Goal: Task Accomplishment & Management: Use online tool/utility

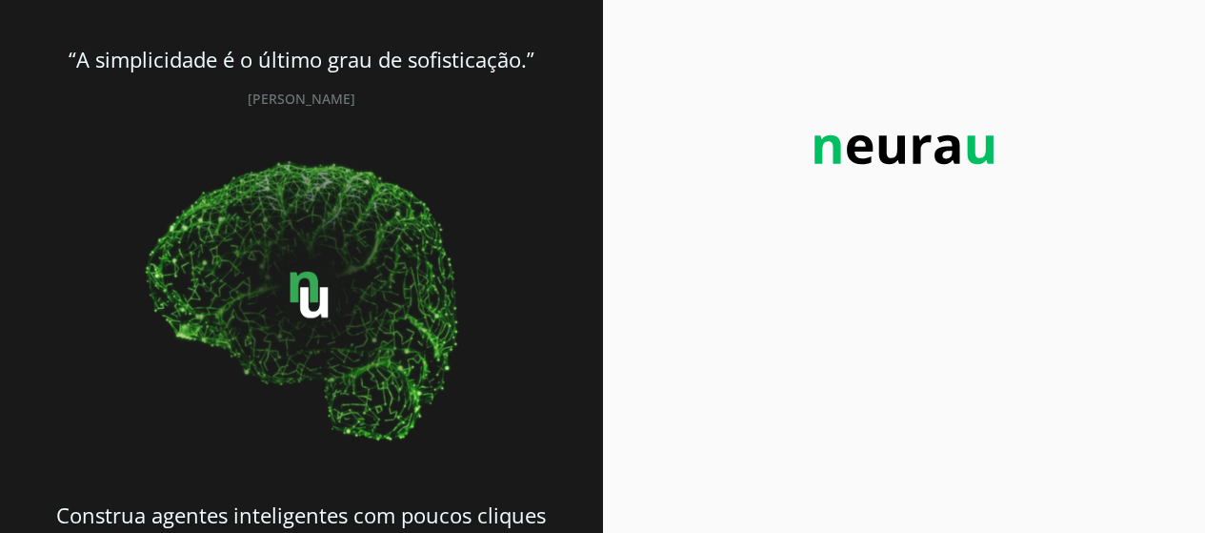
scroll to position [81, 0]
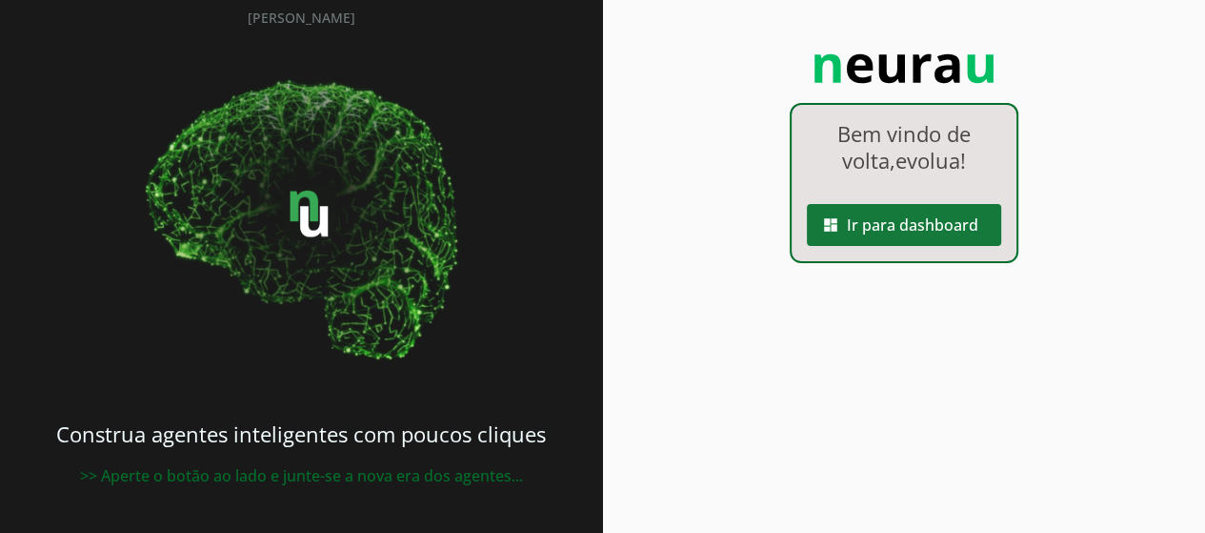
click at [882, 231] on span at bounding box center [904, 225] width 194 height 46
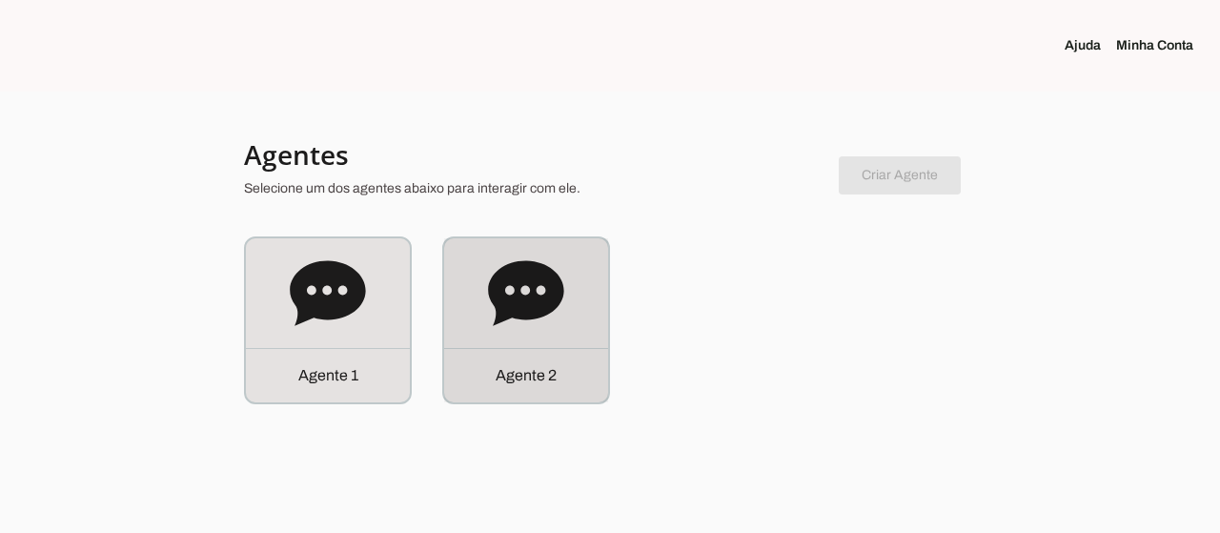
click at [492, 337] on div "Agente 2" at bounding box center [526, 320] width 164 height 164
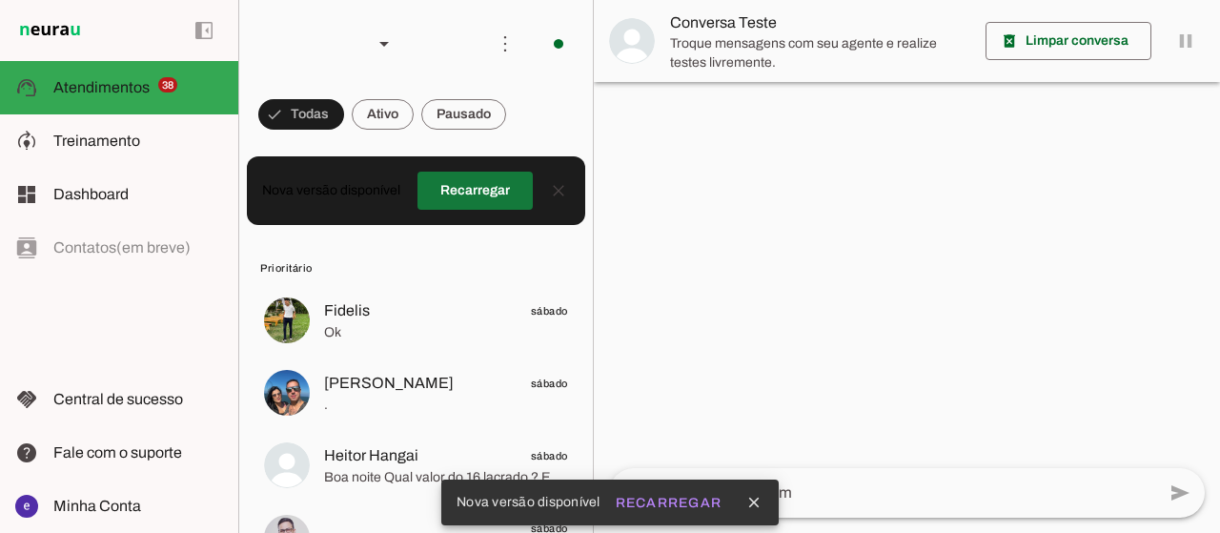
click at [474, 184] on span at bounding box center [474, 191] width 115 height 46
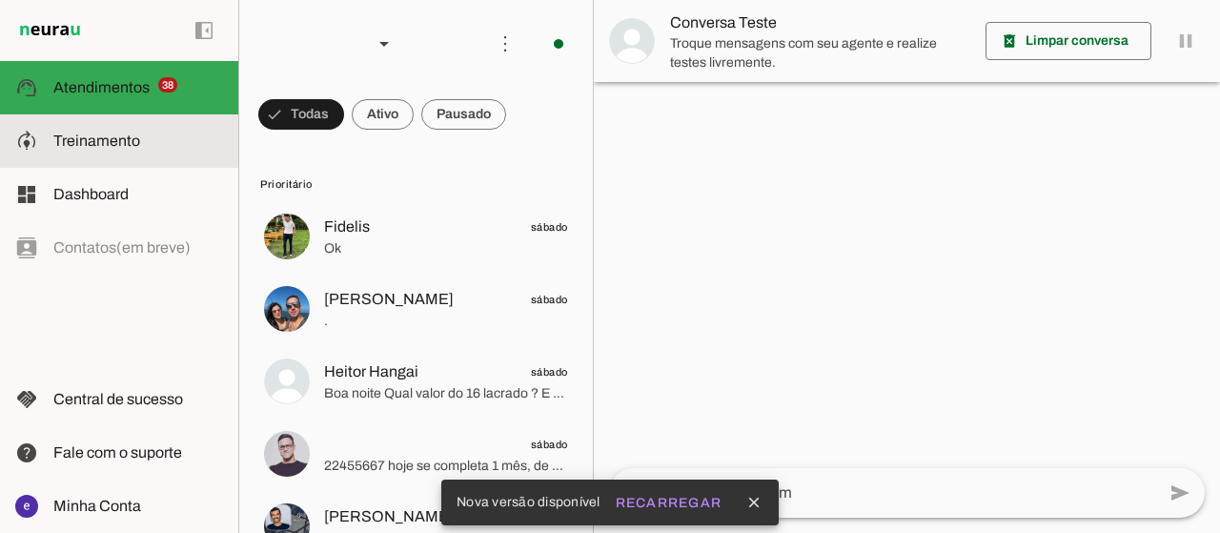
click at [130, 136] on span "Treinamento" at bounding box center [96, 140] width 87 height 16
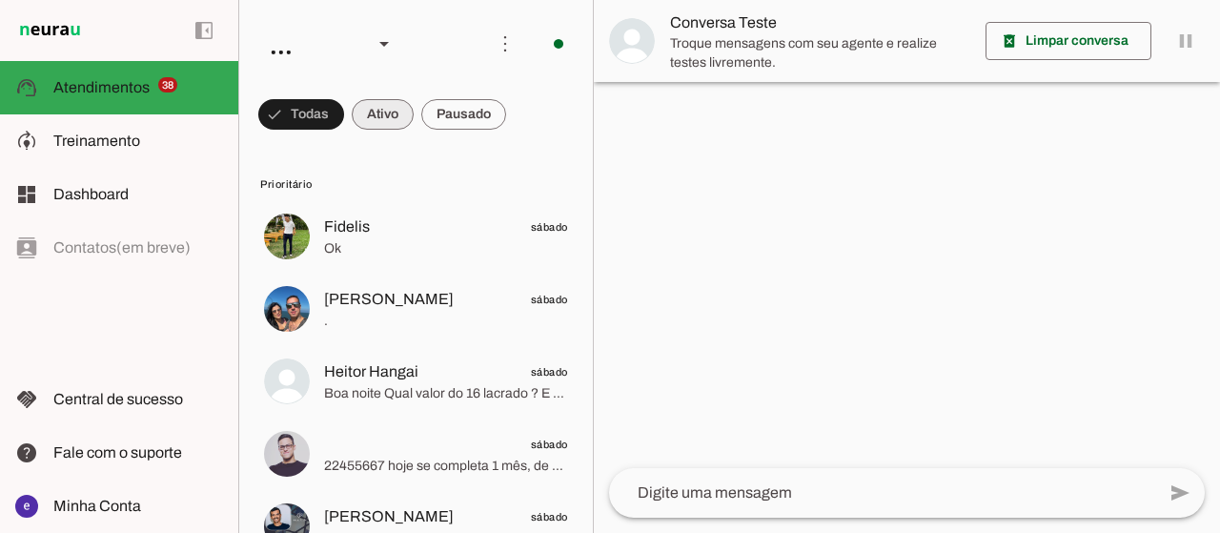
click at [344, 111] on span at bounding box center [301, 114] width 86 height 46
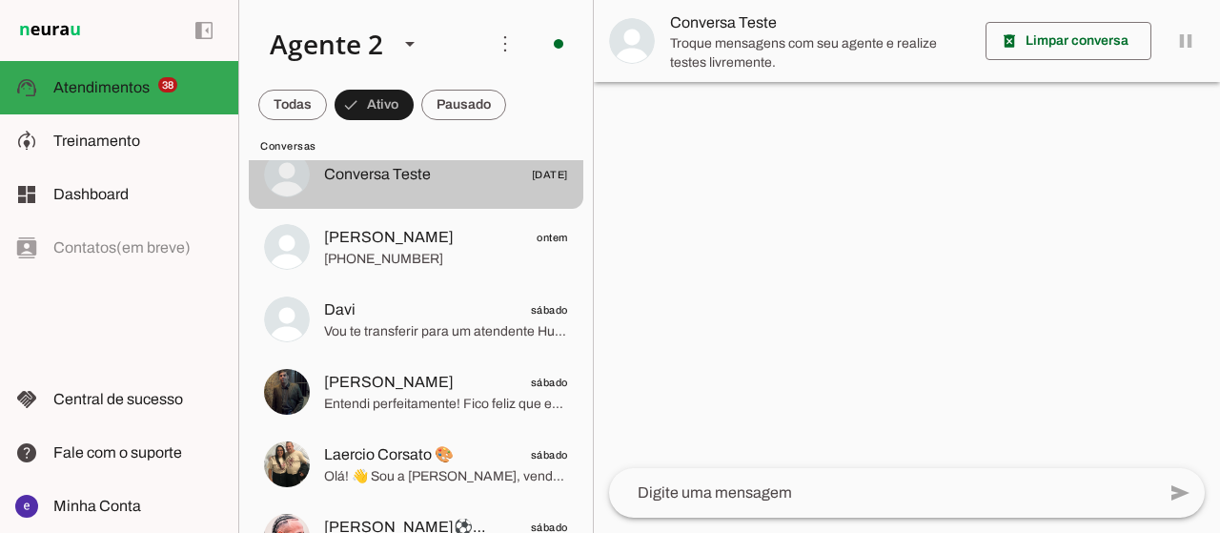
scroll to position [95, 0]
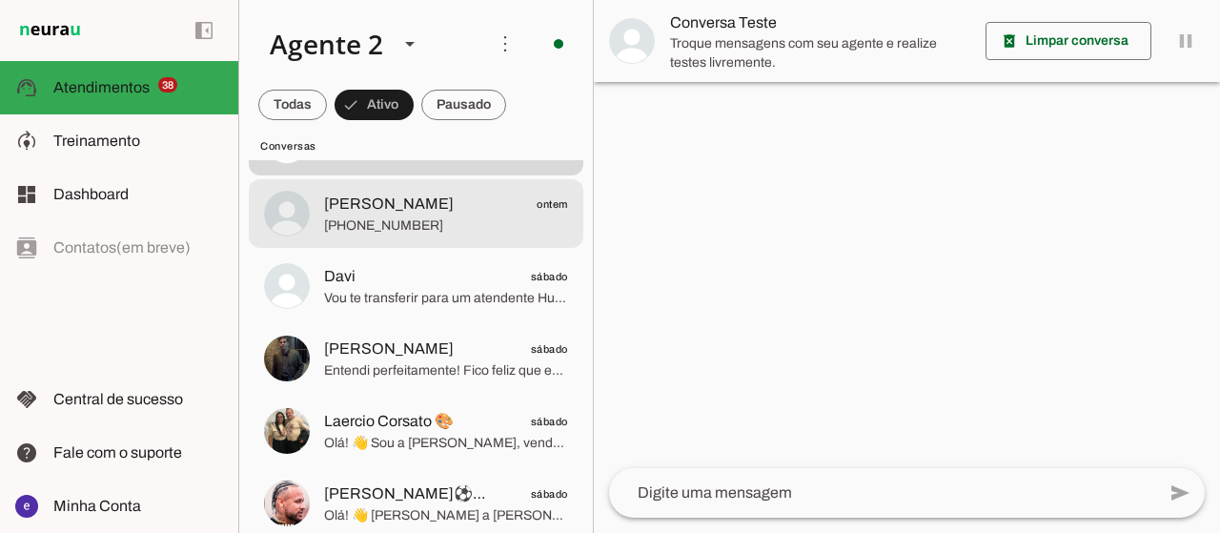
click at [454, 212] on span "[PERSON_NAME]" at bounding box center [389, 203] width 130 height 23
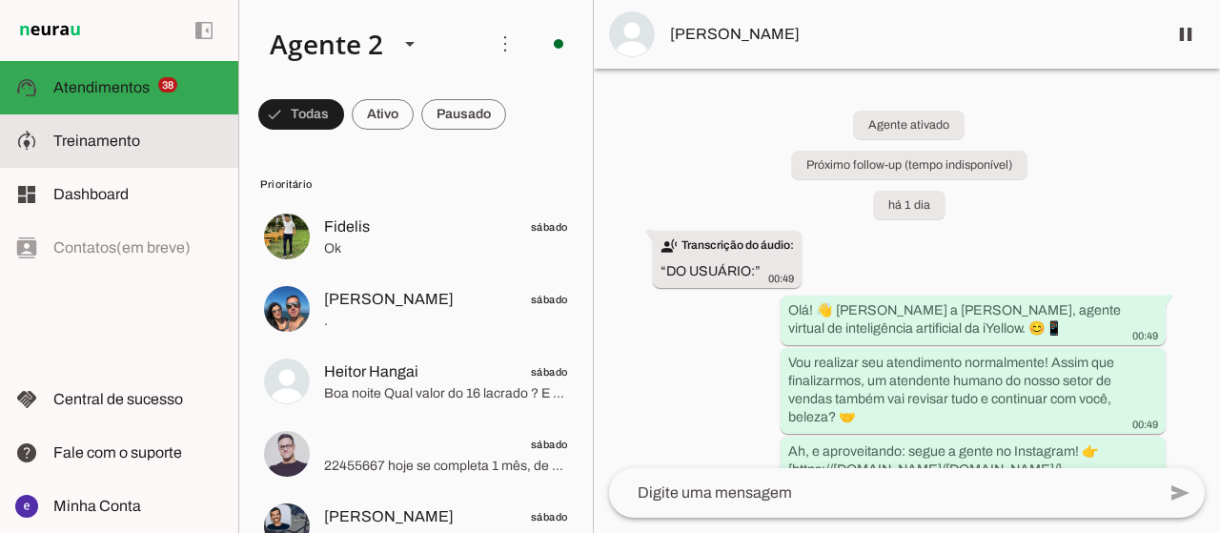
click at [180, 155] on md-item "model_training Treinamento Treinamento" at bounding box center [119, 140] width 238 height 53
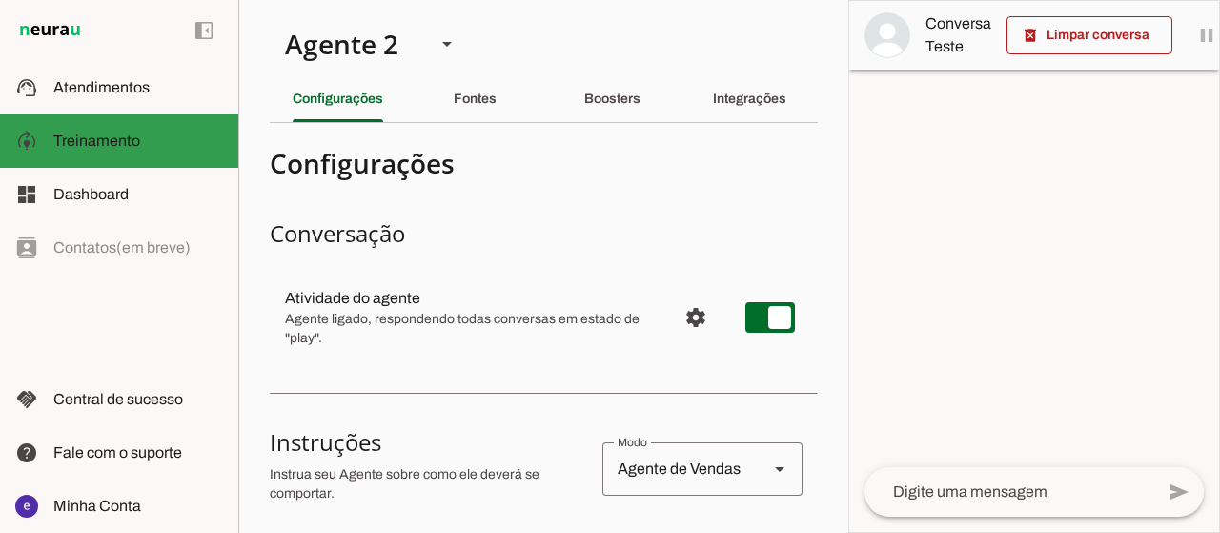
click at [115, 96] on slot at bounding box center [138, 87] width 170 height 23
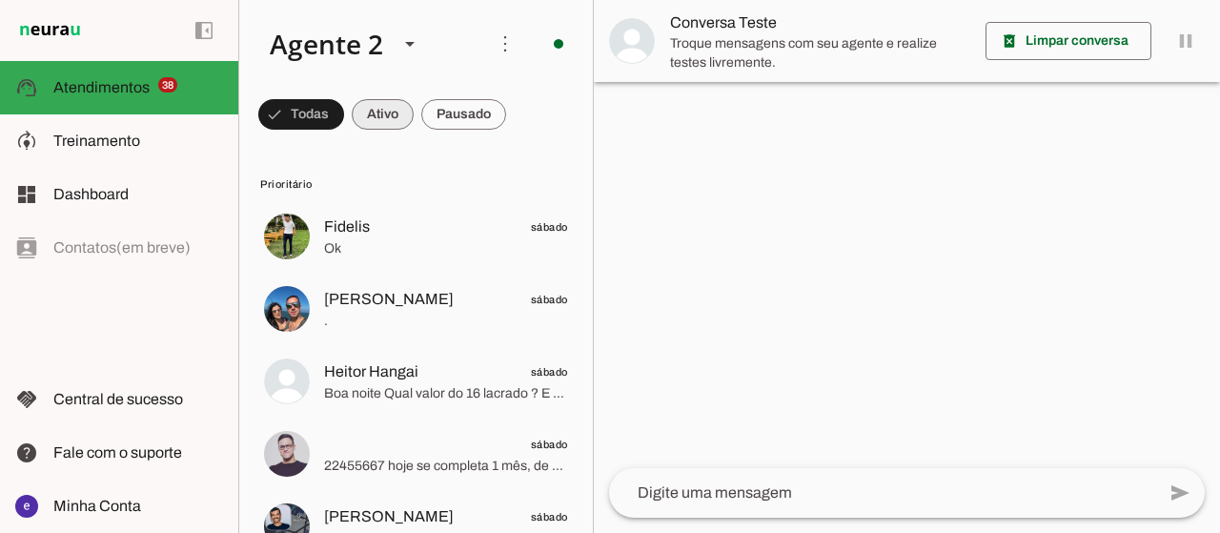
click at [344, 104] on span at bounding box center [301, 114] width 86 height 46
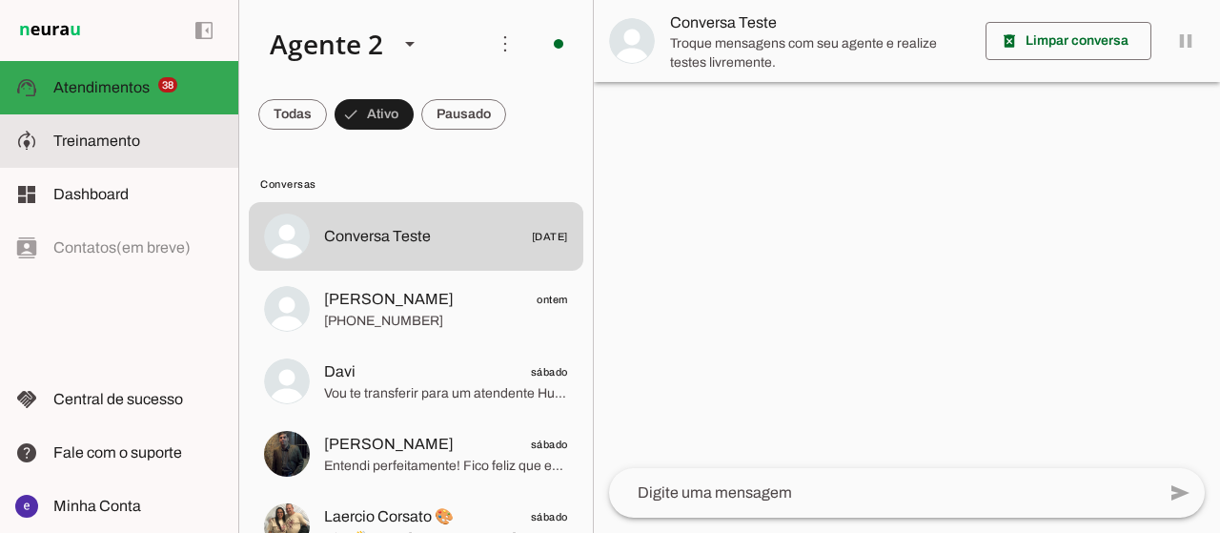
click at [110, 155] on md-item "model_training Treinamento Treinamento" at bounding box center [119, 140] width 238 height 53
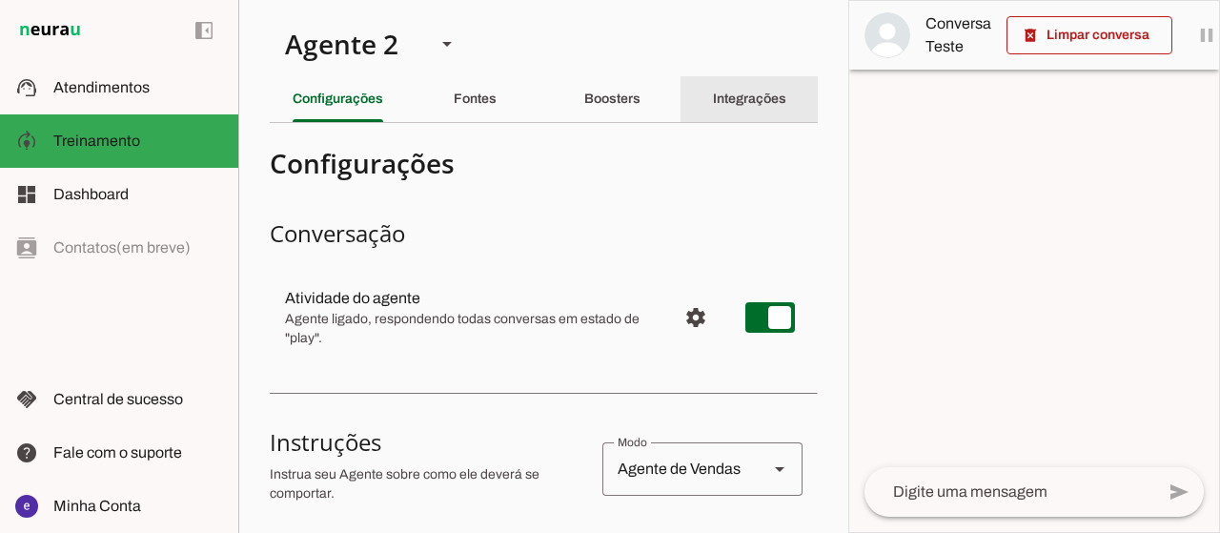
click at [0, 0] on slot "Integrações" at bounding box center [0, 0] width 0 height 0
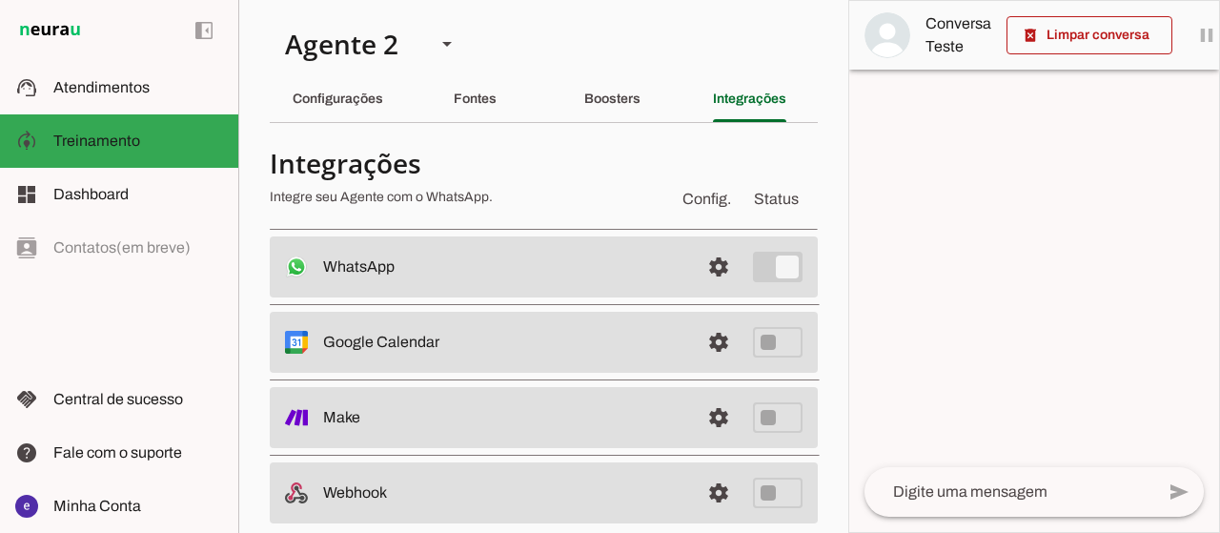
click at [696, 259] on span at bounding box center [719, 267] width 46 height 46
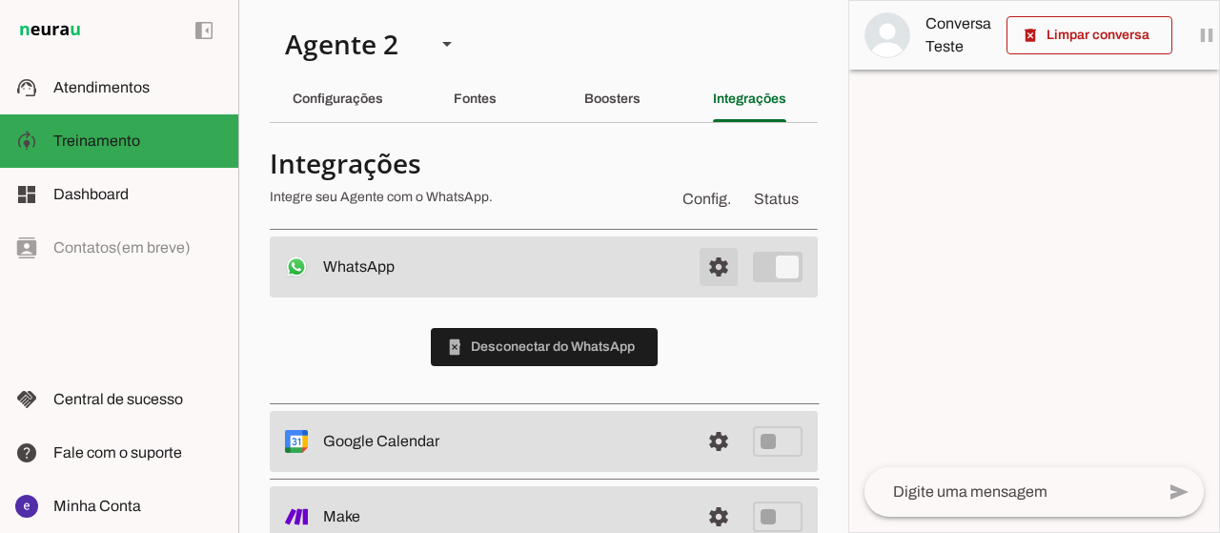
click at [696, 259] on span at bounding box center [719, 267] width 46 height 46
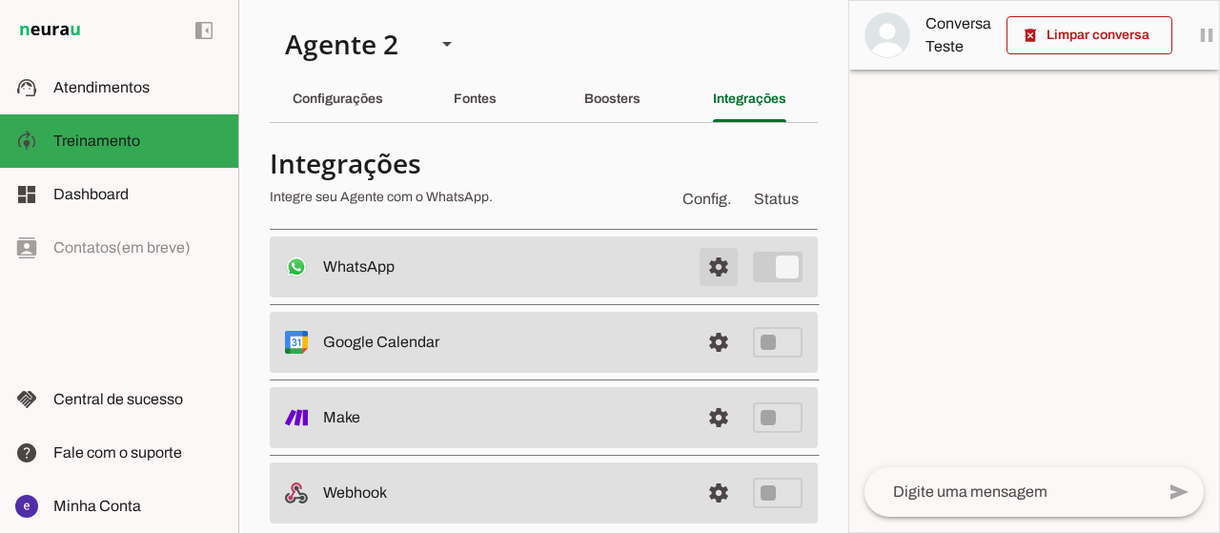
drag, startPoint x: 694, startPoint y: 262, endPoint x: 659, endPoint y: 254, distance: 35.1
click at [701, 264] on span at bounding box center [719, 267] width 46 height 46
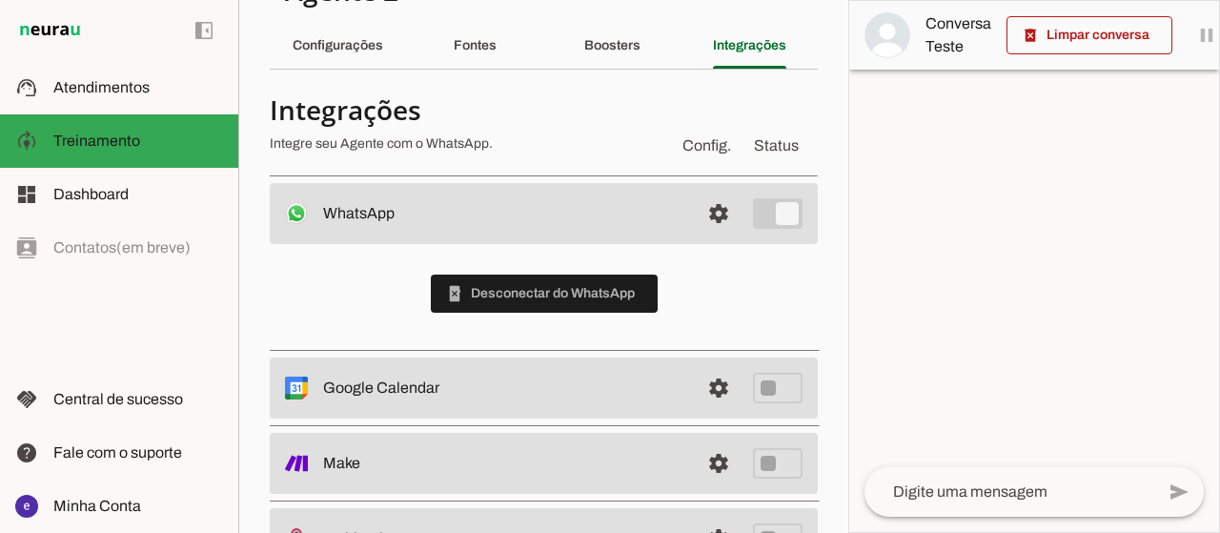
scroll to position [95, 0]
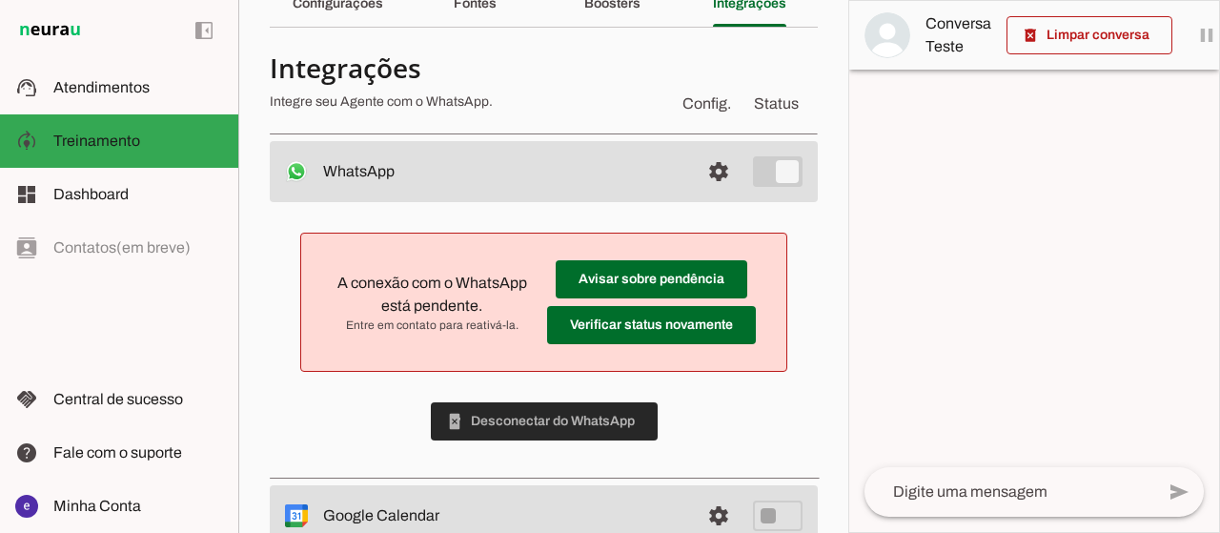
click at [537, 418] on span at bounding box center [544, 421] width 227 height 46
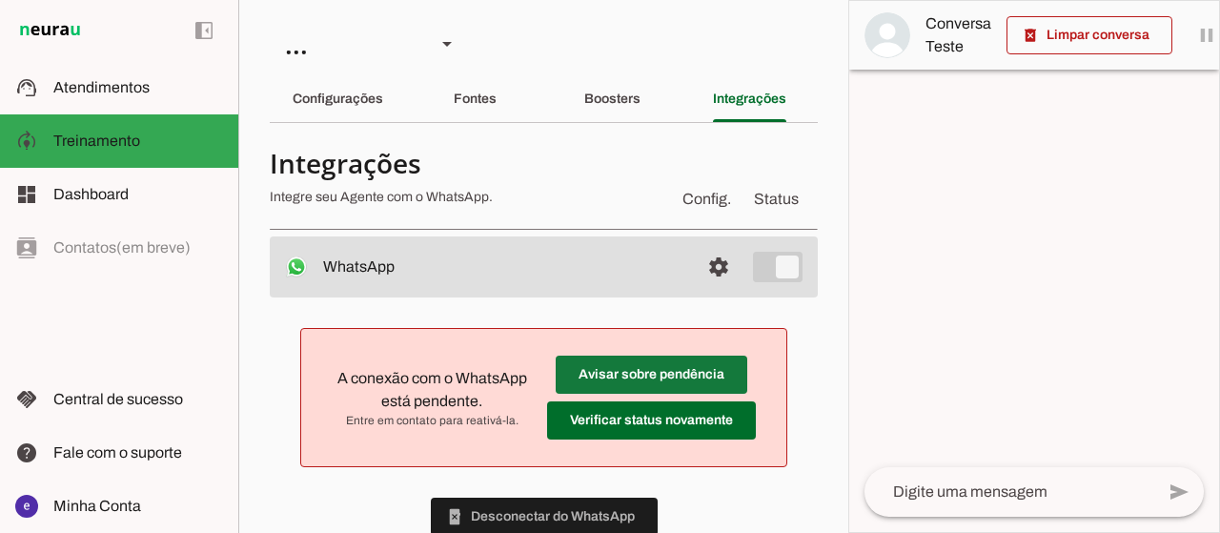
click at [585, 355] on span at bounding box center [651, 375] width 192 height 46
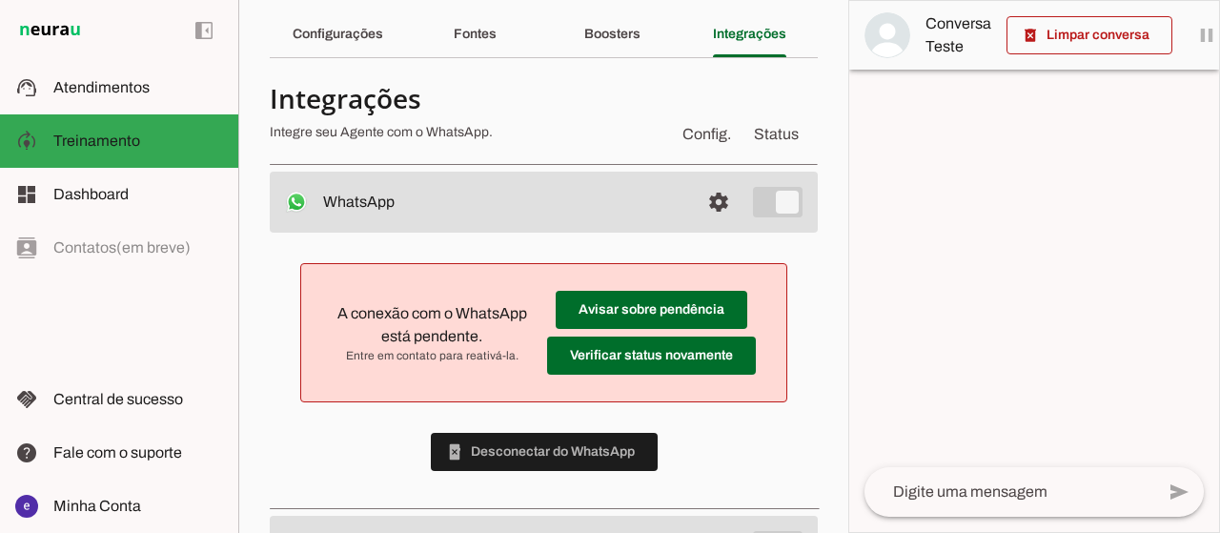
scroll to position [95, 0]
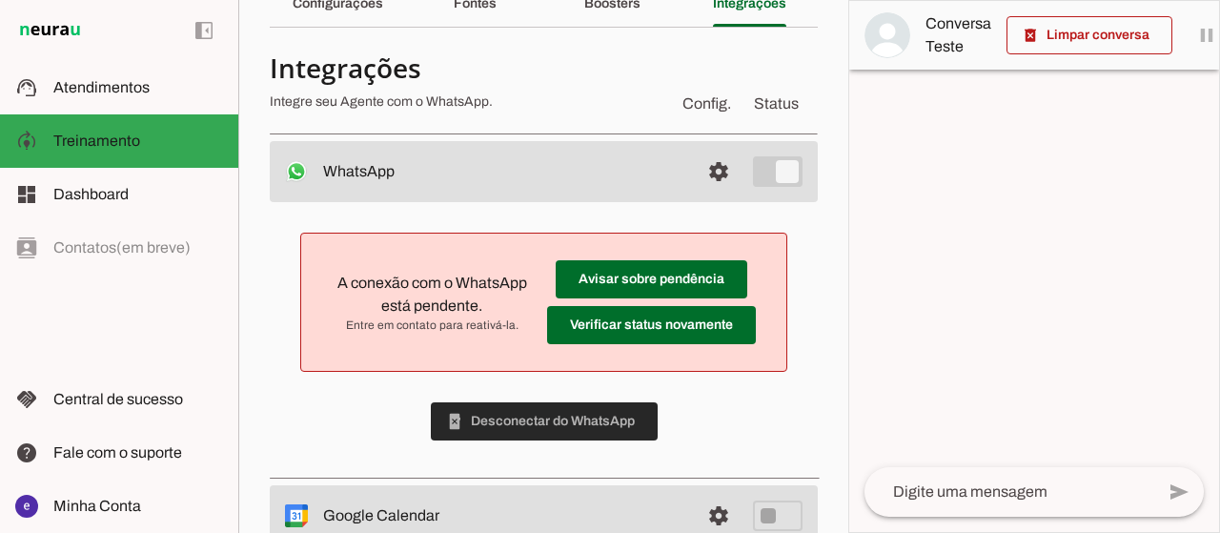
click at [575, 422] on span at bounding box center [544, 421] width 227 height 46
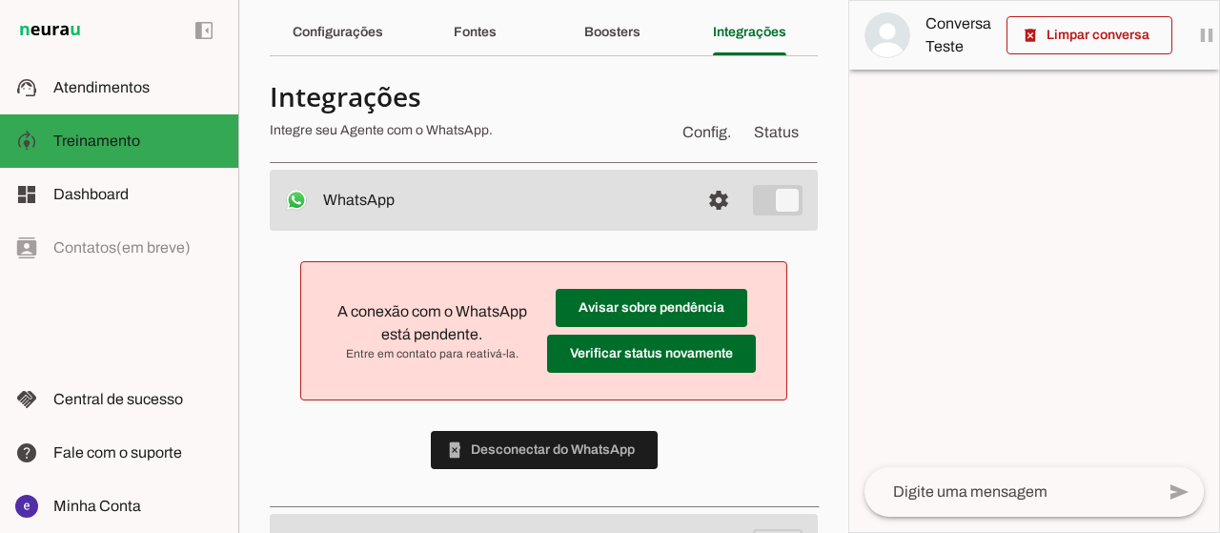
scroll to position [95, 0]
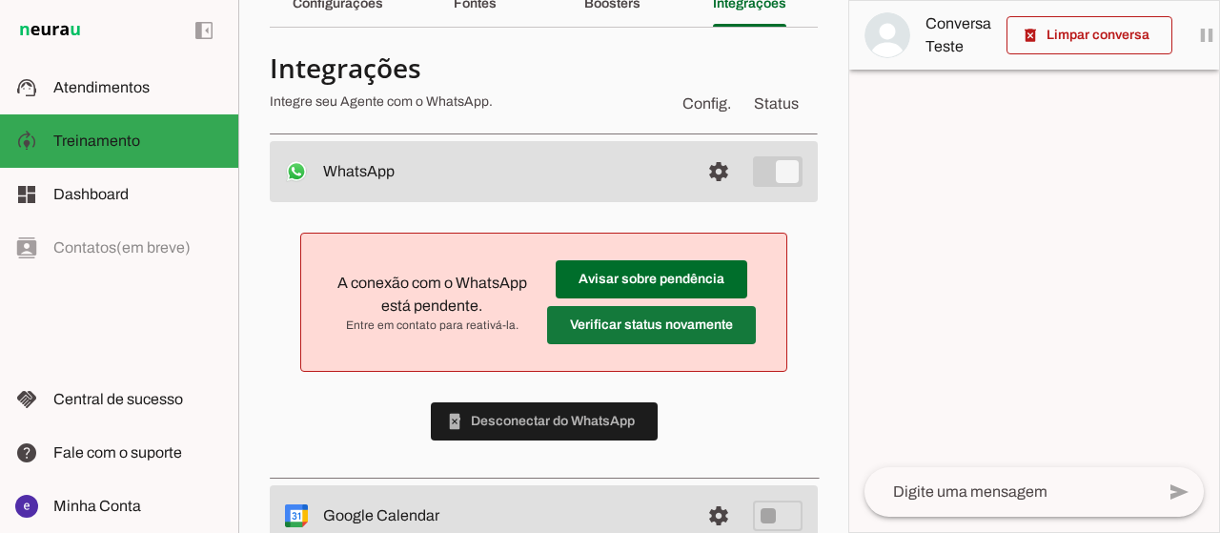
click at [675, 302] on span at bounding box center [651, 279] width 192 height 46
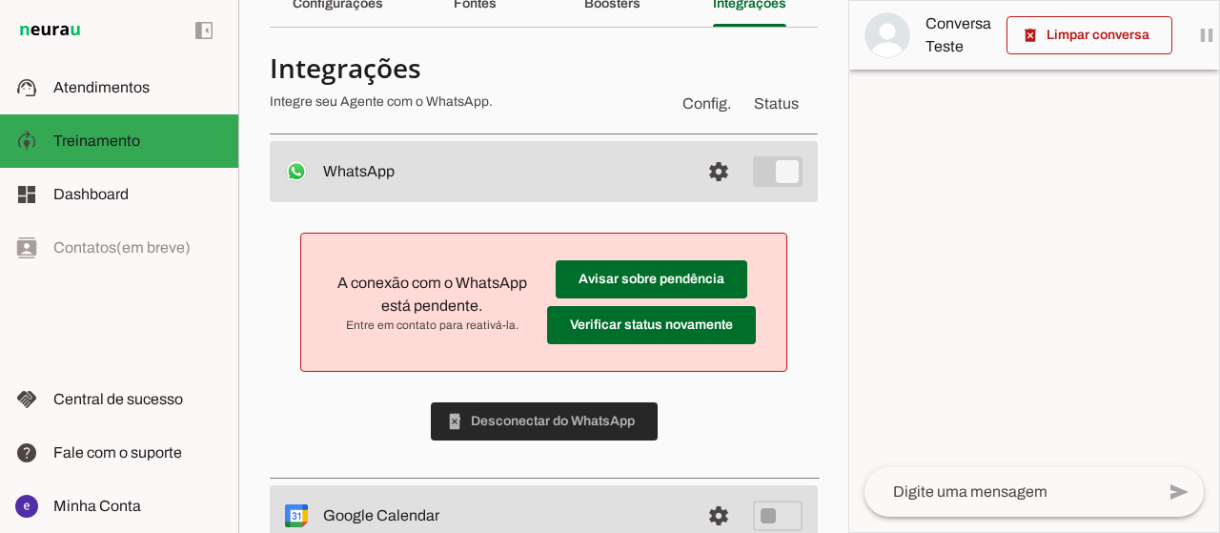
click at [527, 413] on span at bounding box center [544, 421] width 227 height 46
click at [585, 423] on span at bounding box center [544, 421] width 227 height 46
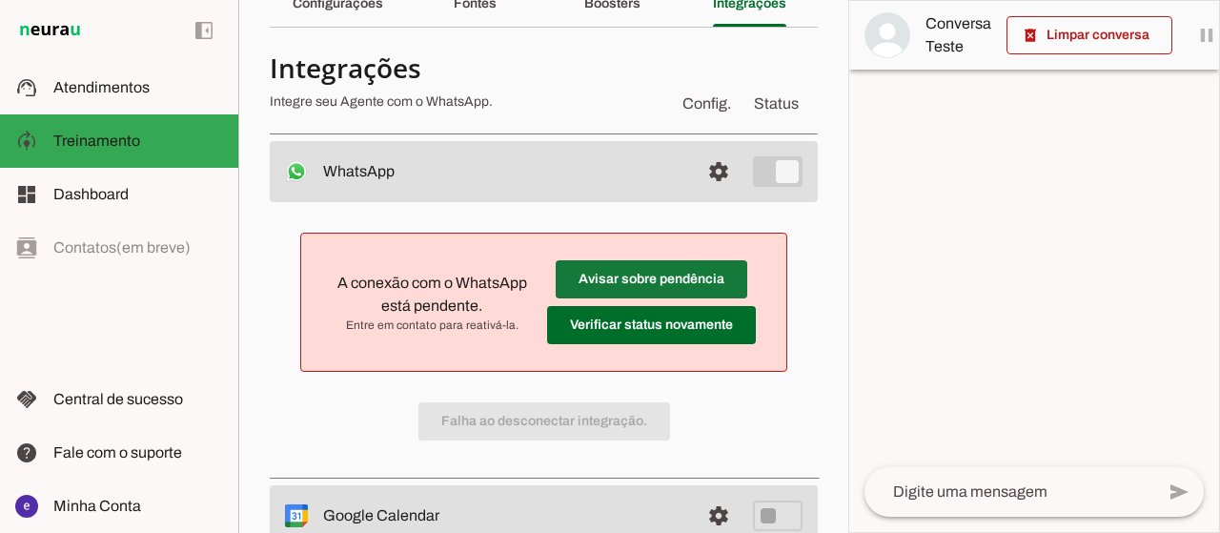
click at [613, 280] on span at bounding box center [651, 279] width 192 height 46
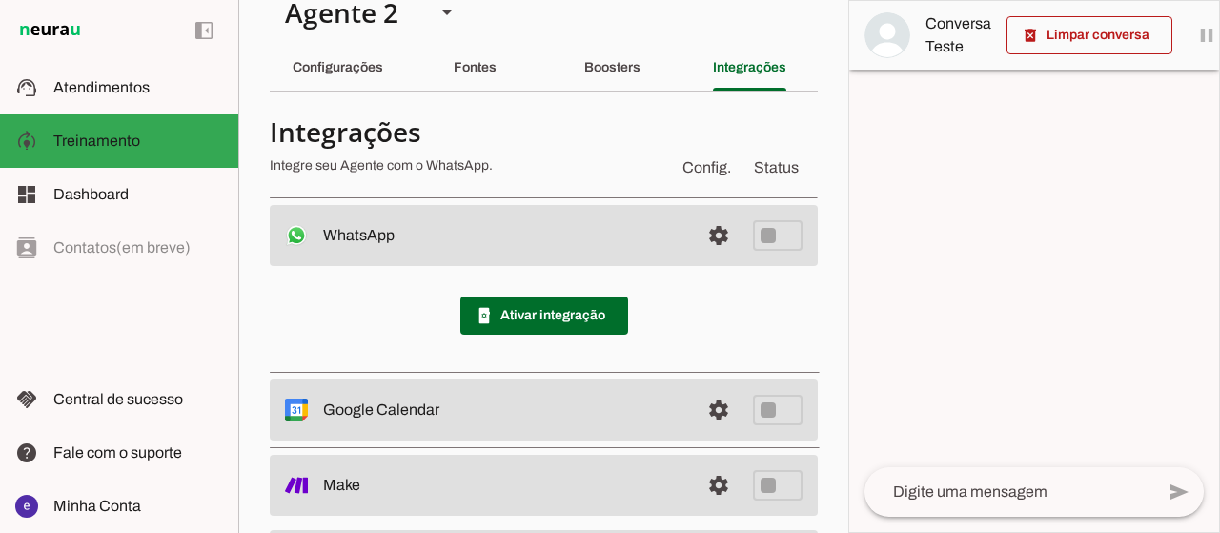
scroll to position [0, 0]
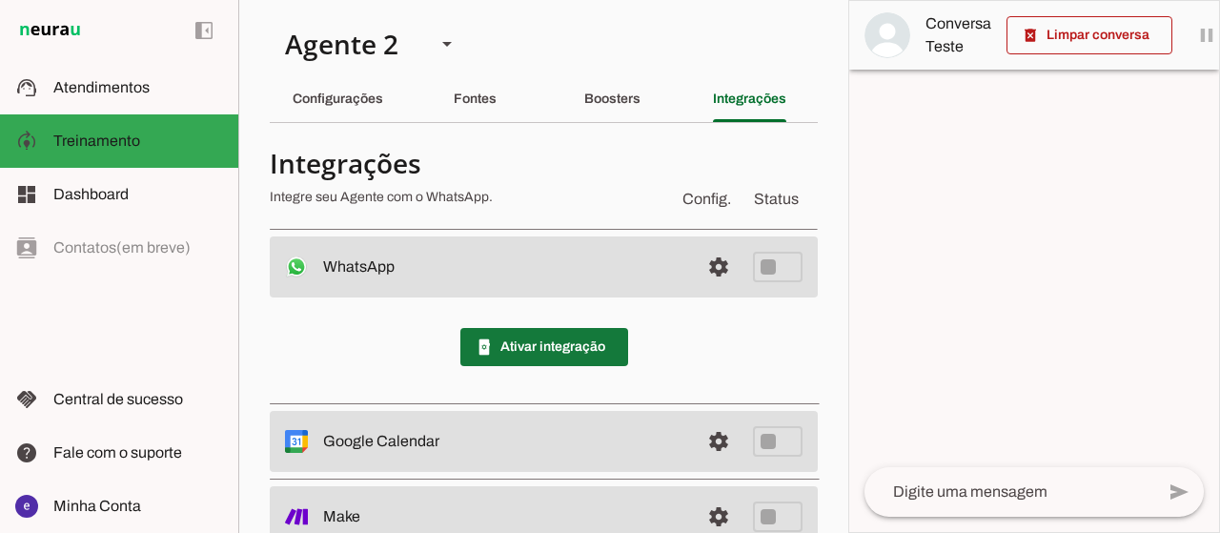
click at [556, 353] on span at bounding box center [544, 347] width 168 height 46
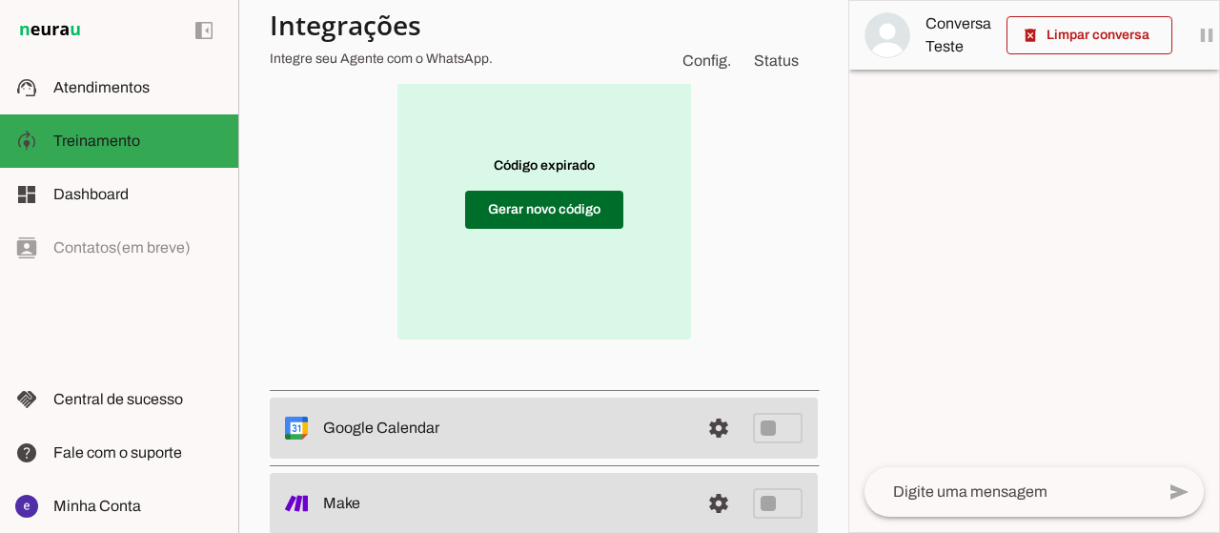
scroll to position [476, 0]
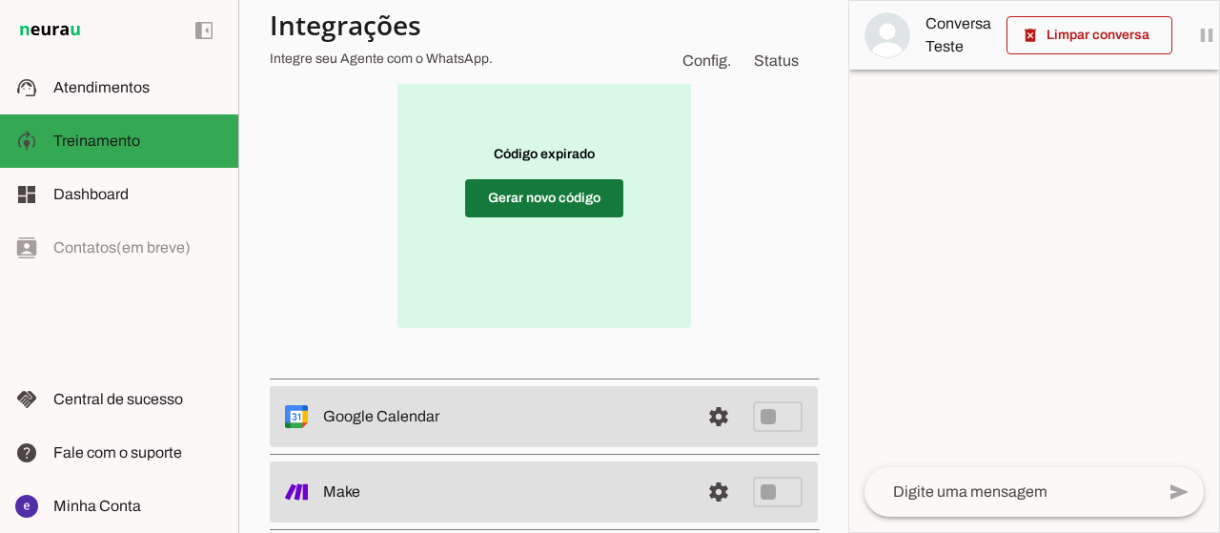
click at [534, 198] on span at bounding box center [544, 198] width 158 height 46
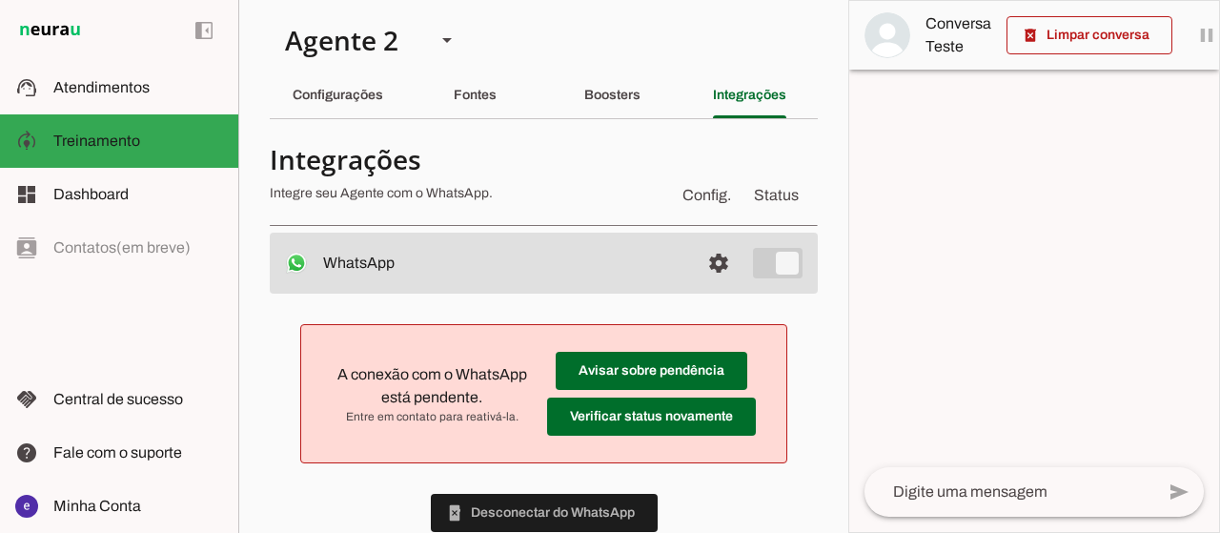
scroll to position [0, 0]
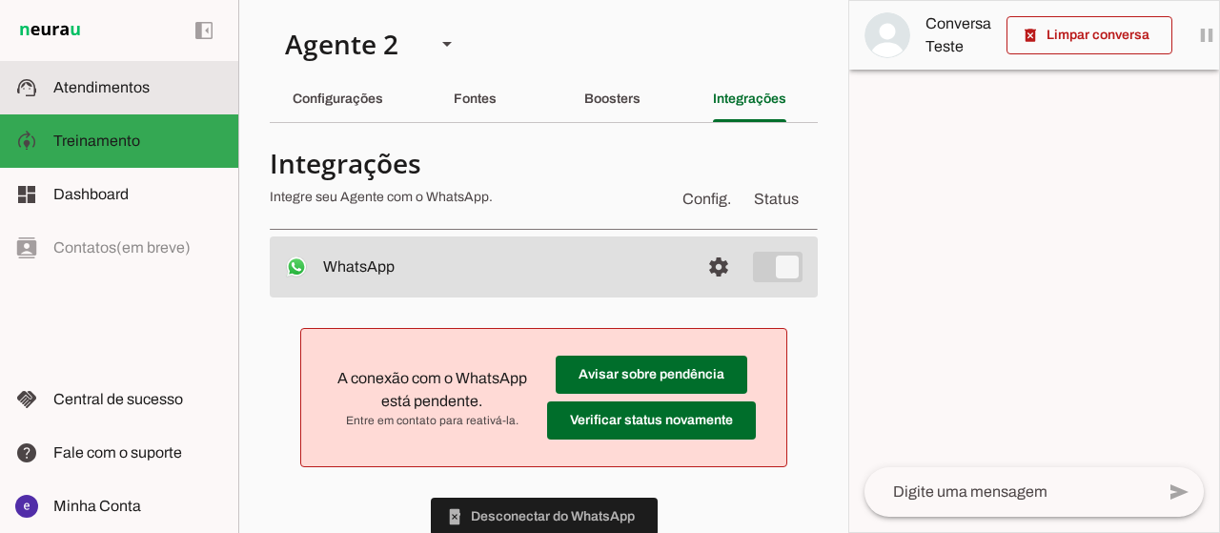
click at [118, 89] on span "Atendimentos" at bounding box center [101, 87] width 96 height 16
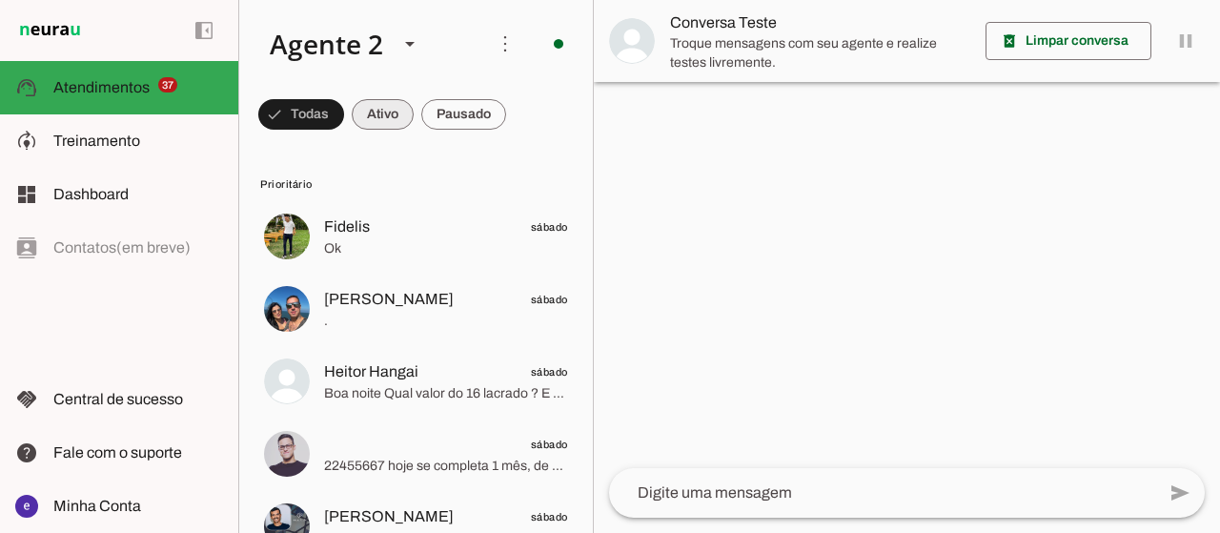
click at [344, 121] on span at bounding box center [301, 114] width 86 height 46
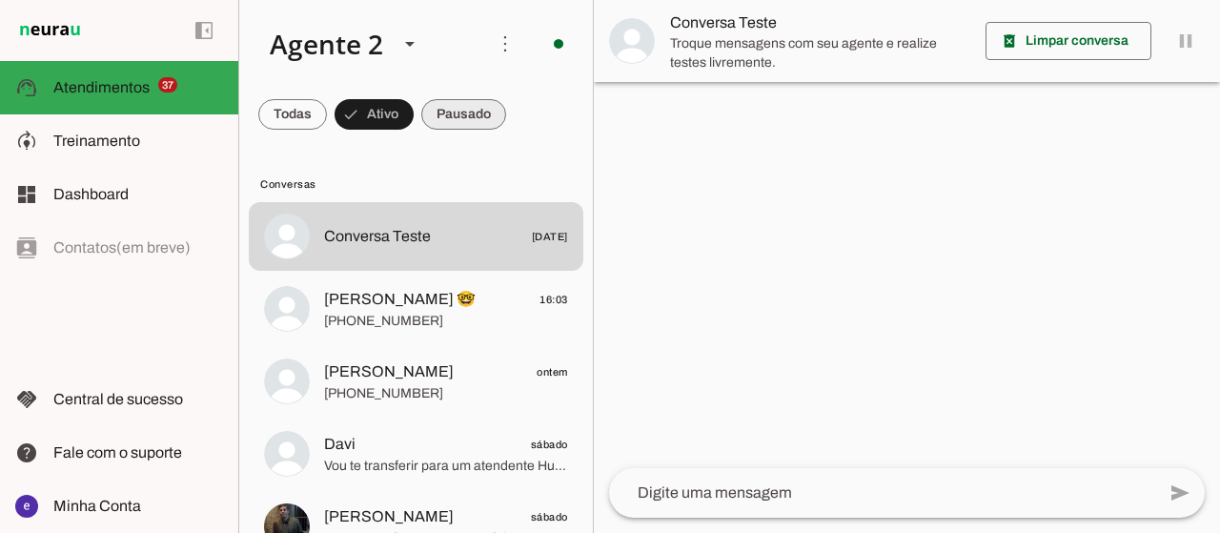
click at [327, 120] on span at bounding box center [292, 114] width 69 height 46
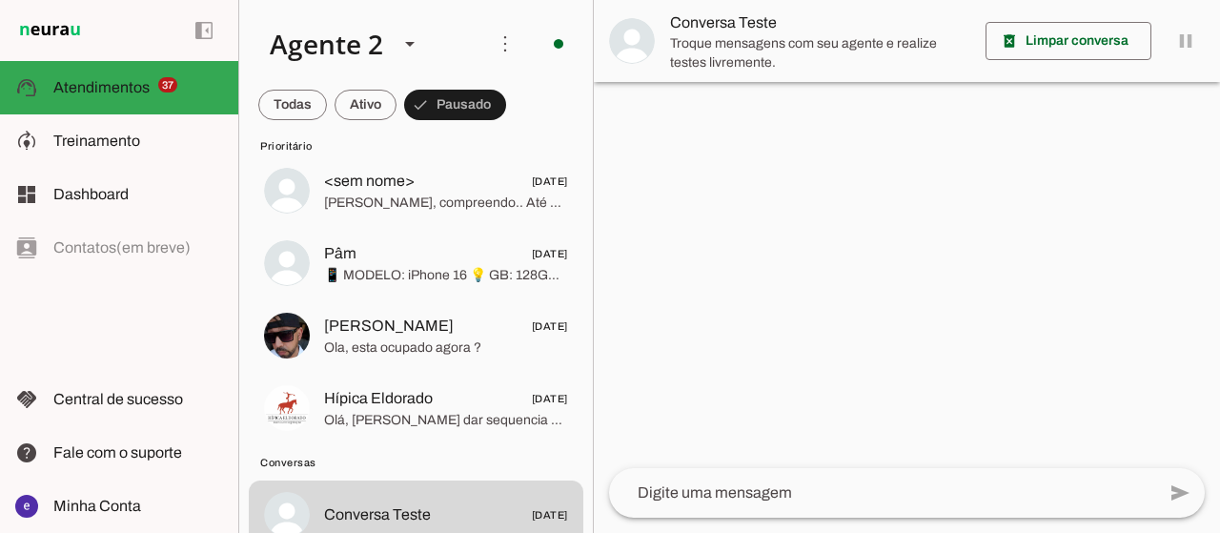
scroll to position [4097, 0]
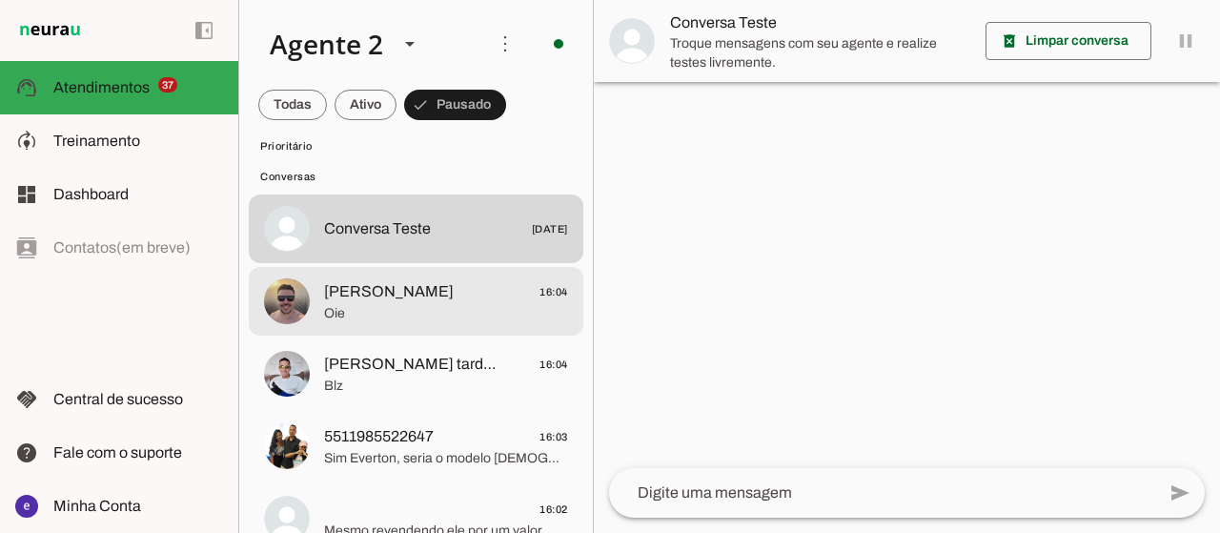
click at [484, 315] on span "Oie" at bounding box center [446, 313] width 244 height 19
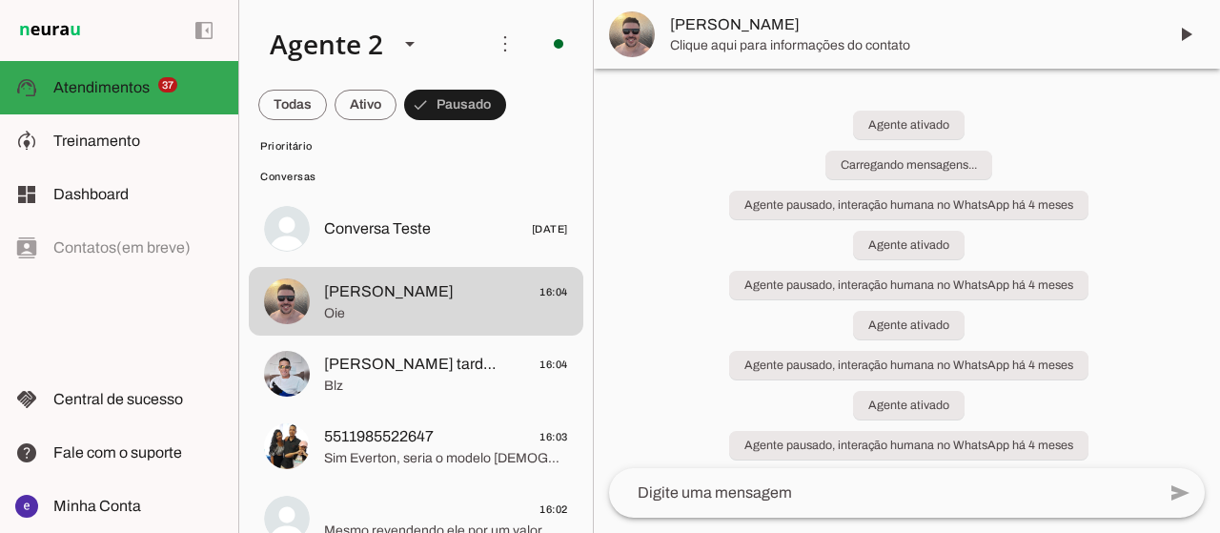
click at [1186, 31] on span at bounding box center [1185, 34] width 46 height 46
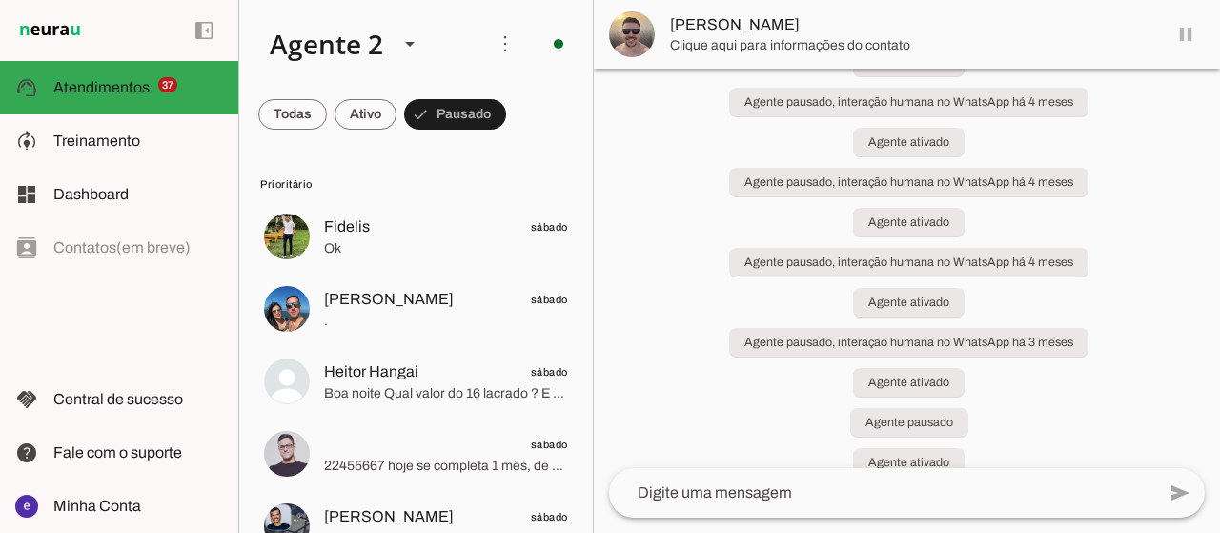
scroll to position [235, 0]
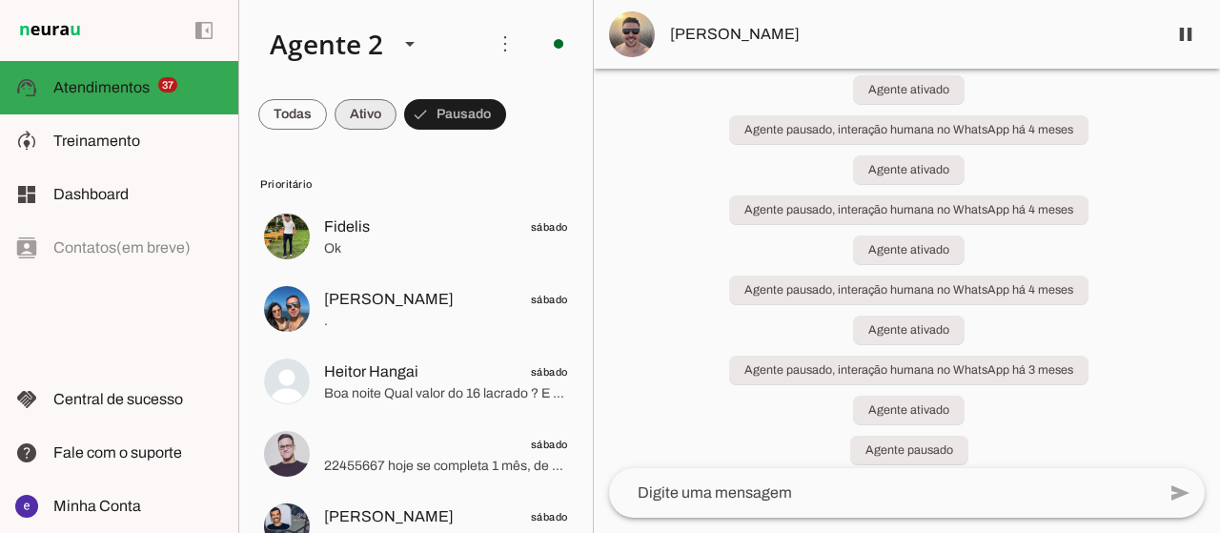
click at [327, 107] on span at bounding box center [292, 114] width 69 height 46
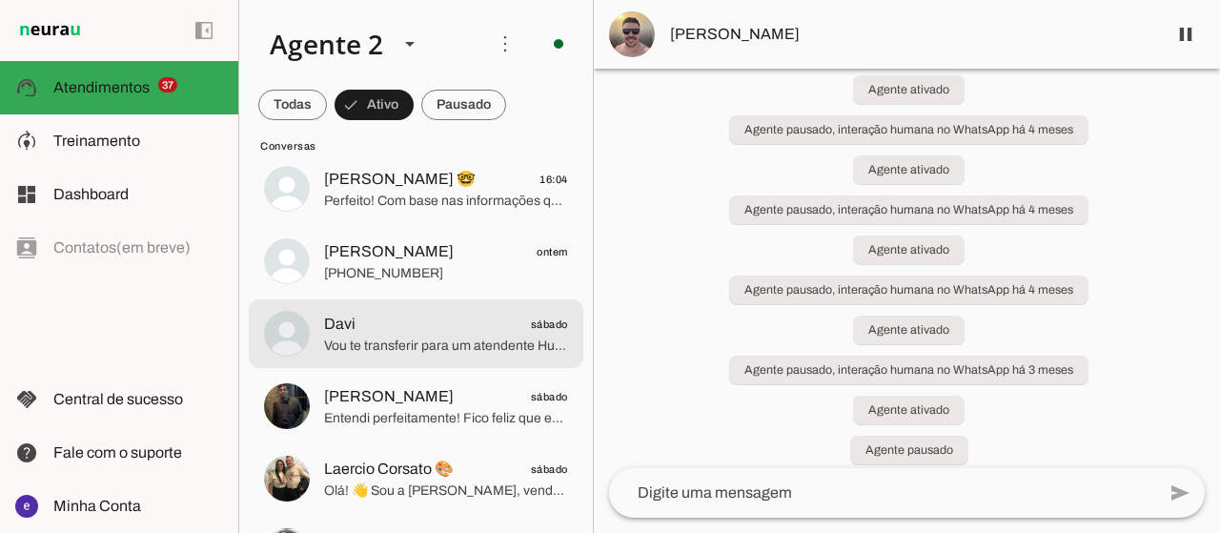
scroll to position [95, 0]
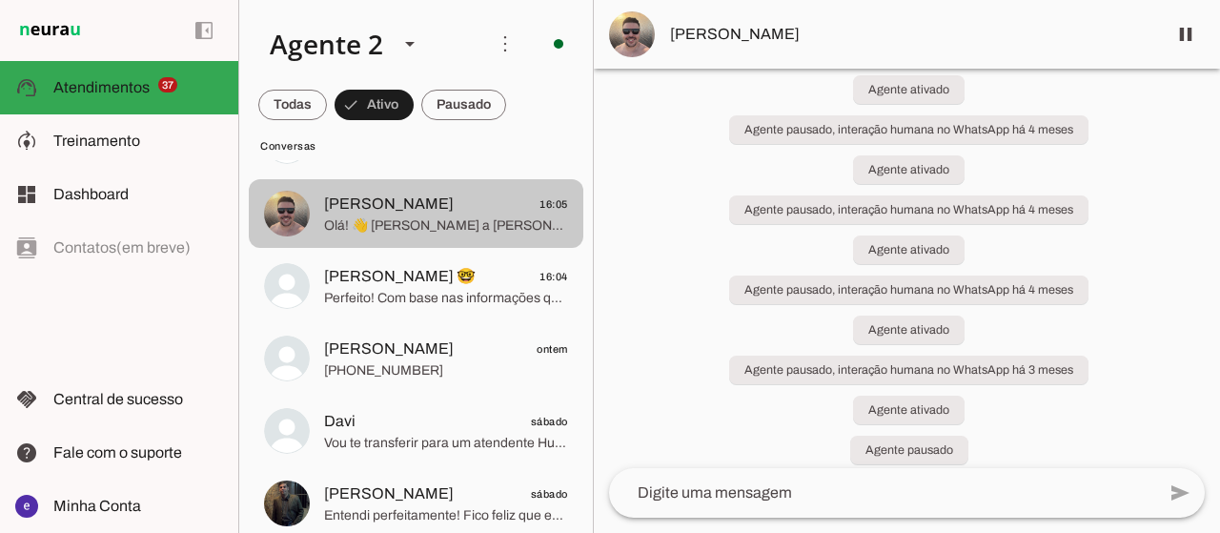
click at [366, 227] on span "Olá! 👋 [PERSON_NAME] a [PERSON_NAME], agente virtual de inteligência artificial…" at bounding box center [446, 225] width 244 height 19
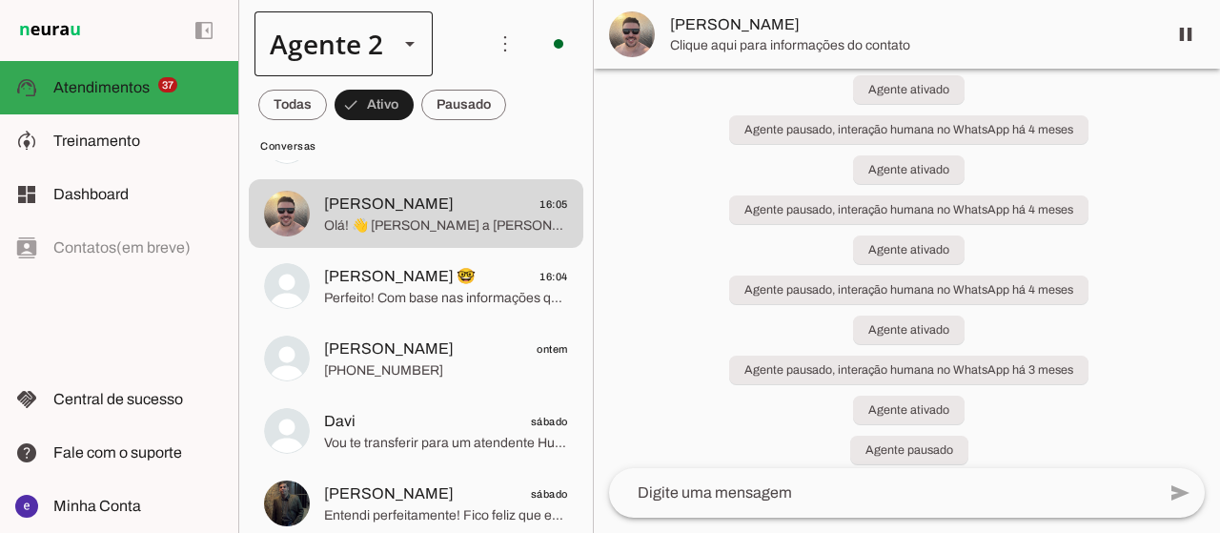
click at [383, 41] on div "Agente 2" at bounding box center [343, 43] width 178 height 65
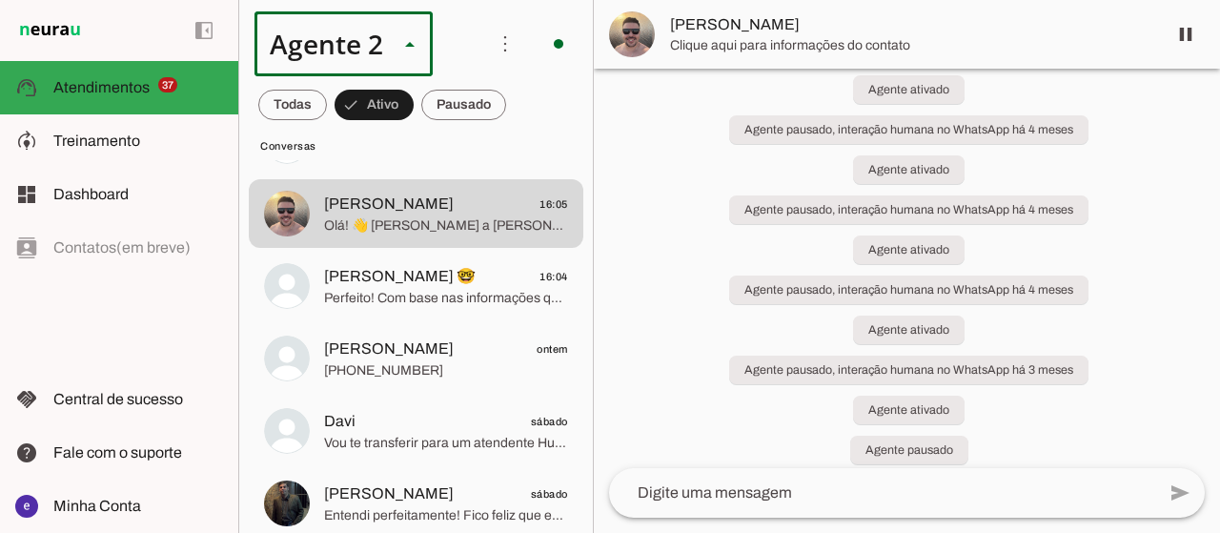
click at [524, 111] on slot at bounding box center [597, 122] width 147 height 23
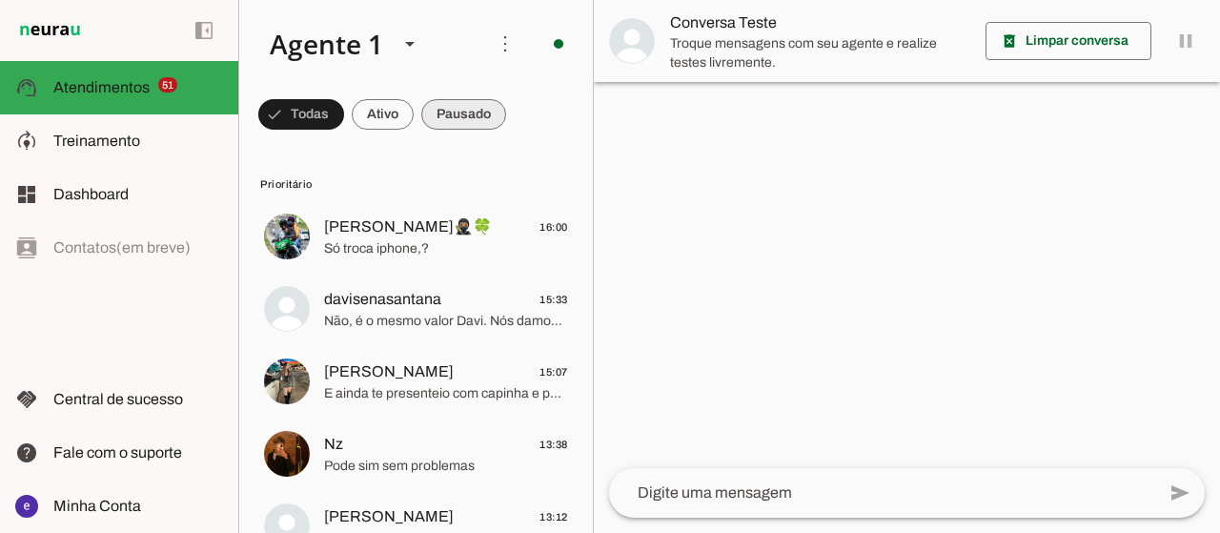
click at [344, 117] on span at bounding box center [301, 114] width 86 height 46
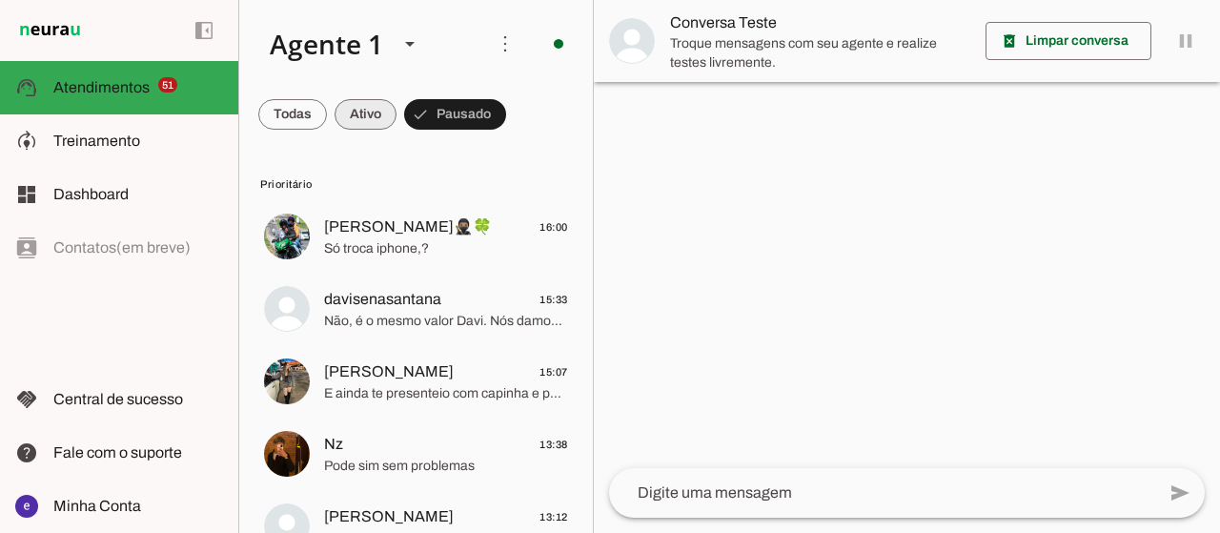
click at [327, 114] on span at bounding box center [292, 114] width 69 height 46
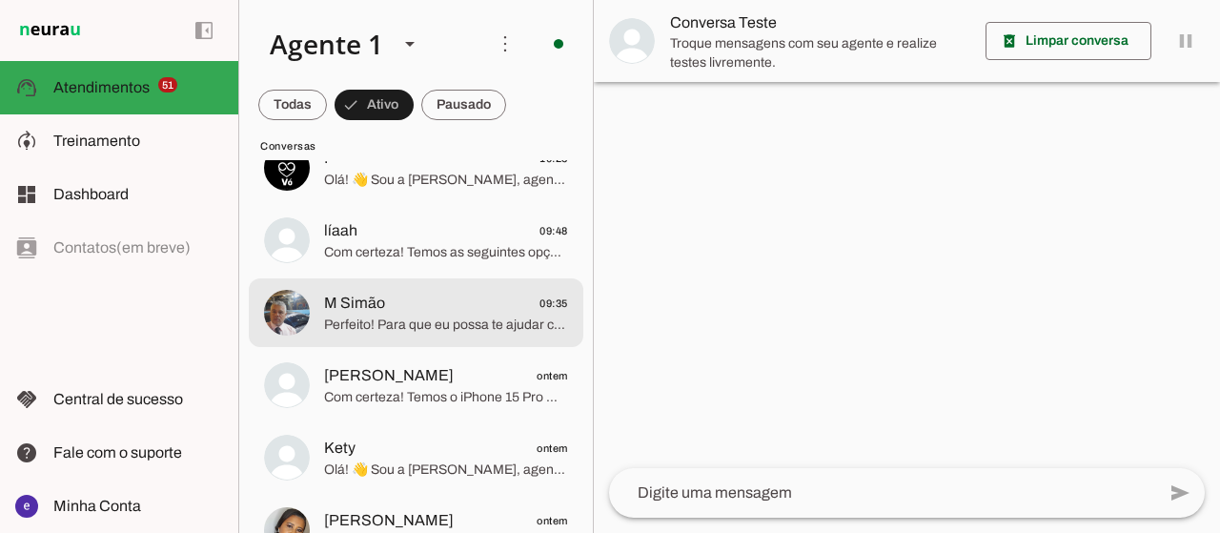
scroll to position [381, 0]
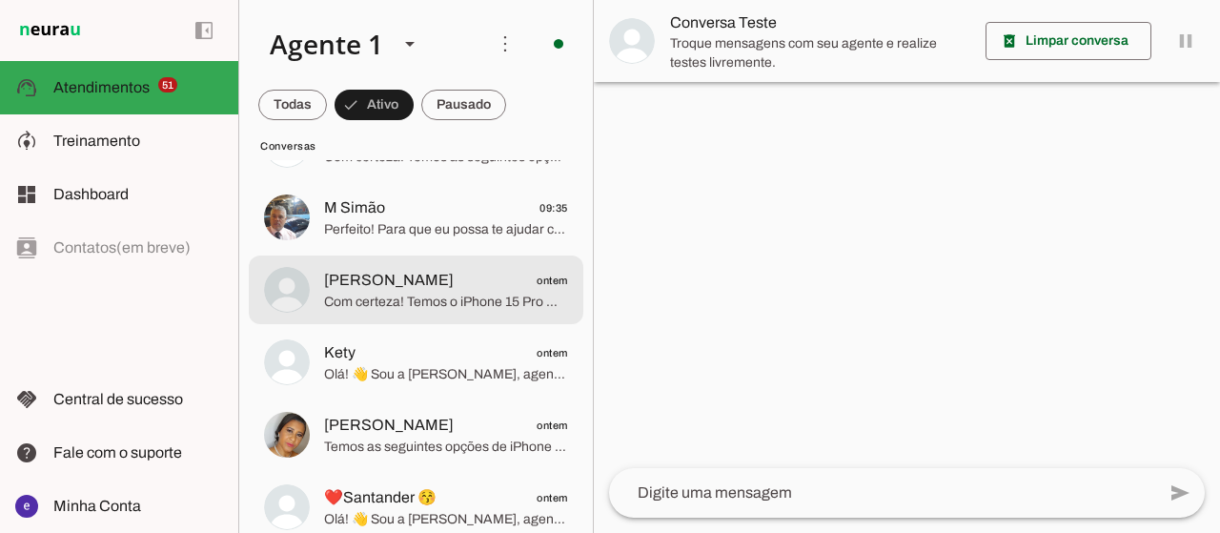
click at [499, 303] on span "Com certeza! Temos o iPhone 15 Pro Max 256GB, seminovo, com um preço excelente.…" at bounding box center [446, 301] width 244 height 19
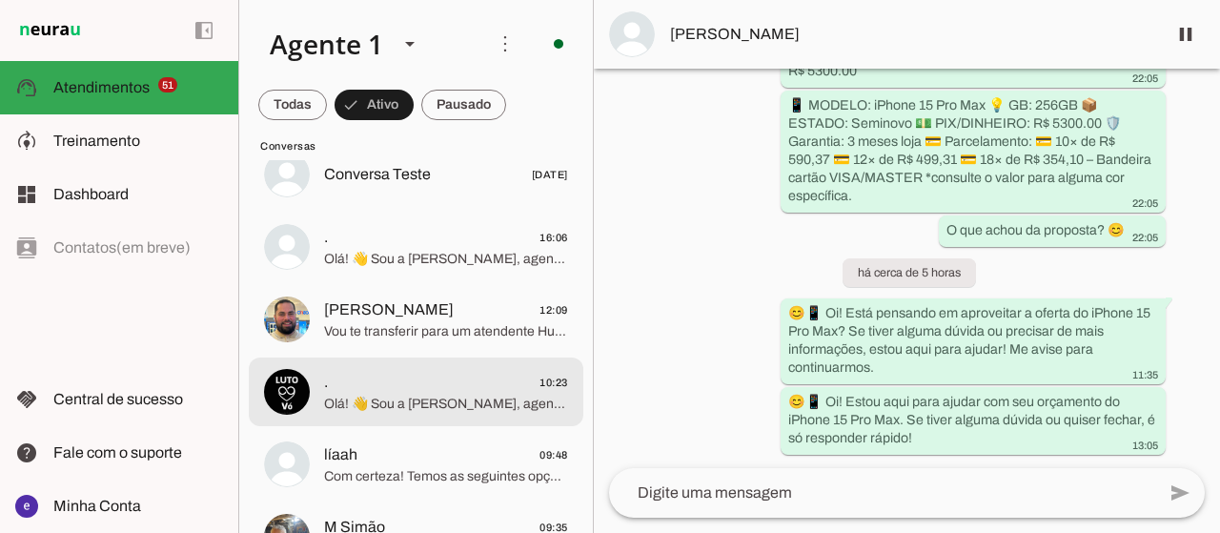
scroll to position [95, 0]
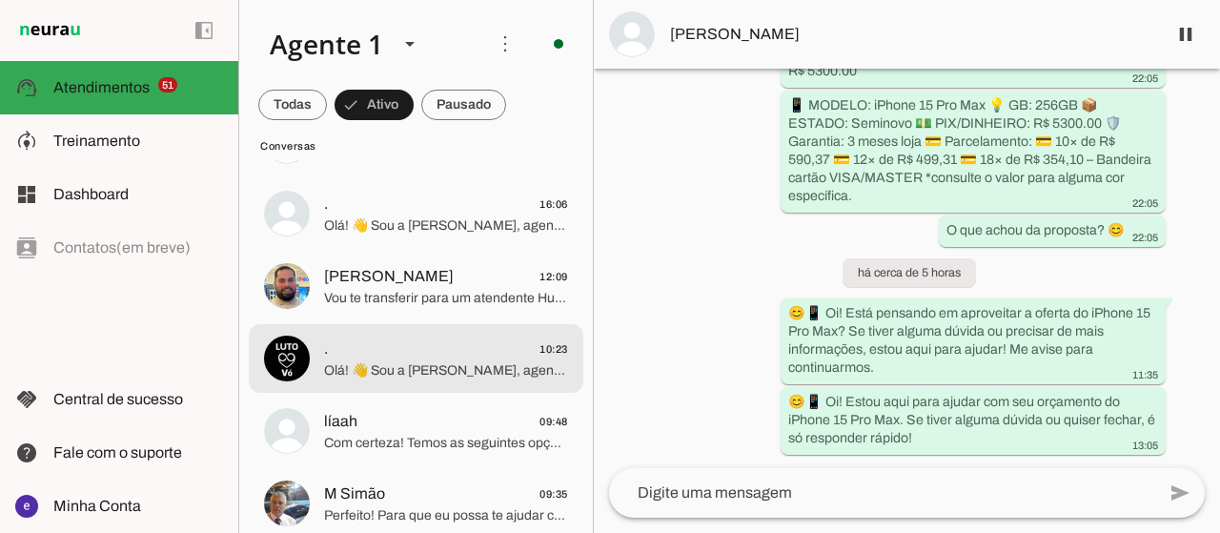
click at [422, 361] on span "Olá! 👋 Sou a [PERSON_NAME], agente virtual de inteligência artificial da PointC…" at bounding box center [446, 370] width 244 height 19
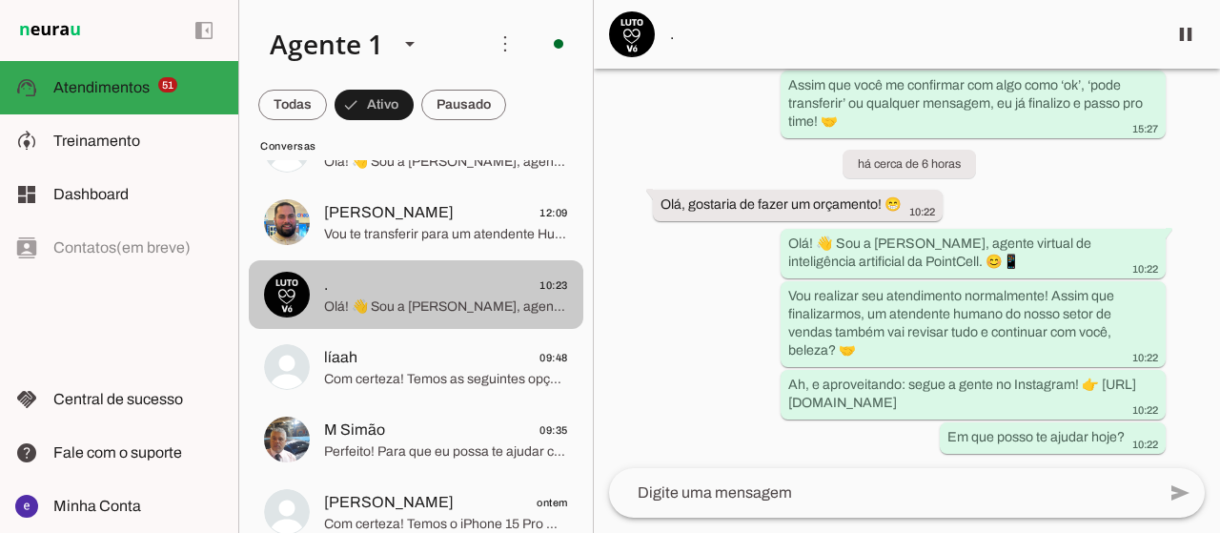
scroll to position [191, 0]
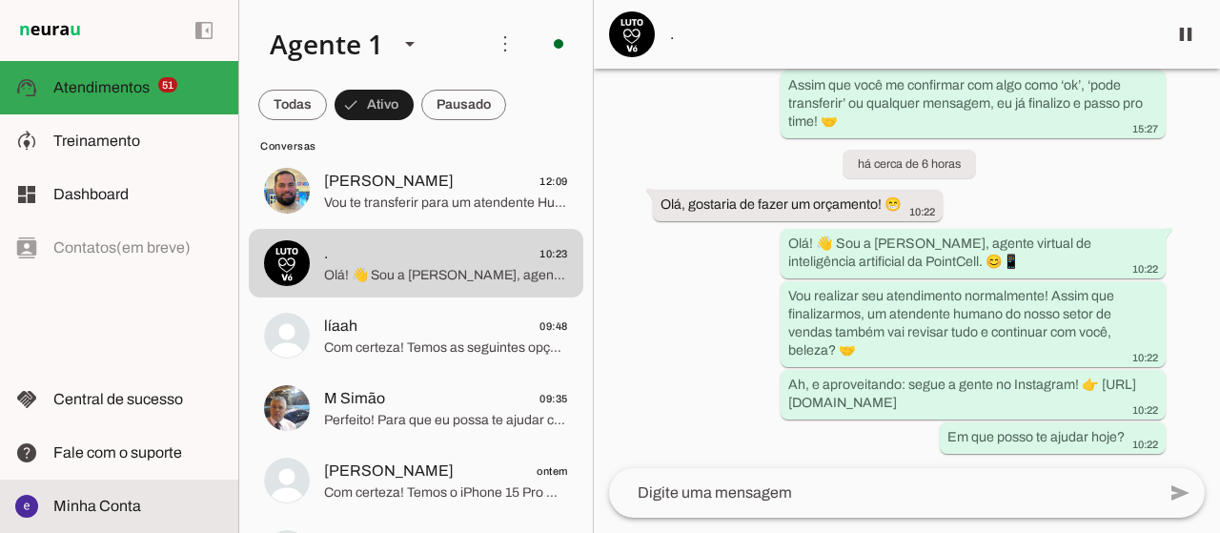
click at [118, 506] on span "Minha Conta" at bounding box center [97, 505] width 88 height 16
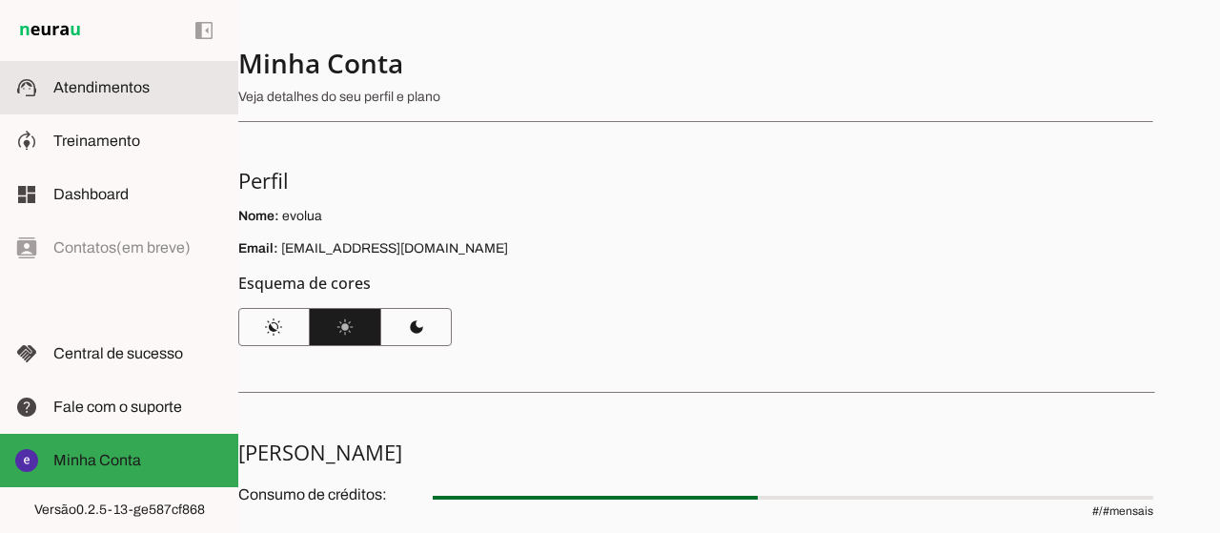
click at [148, 68] on md-item "support_agent Atendimentos Atendimentos" at bounding box center [119, 87] width 238 height 53
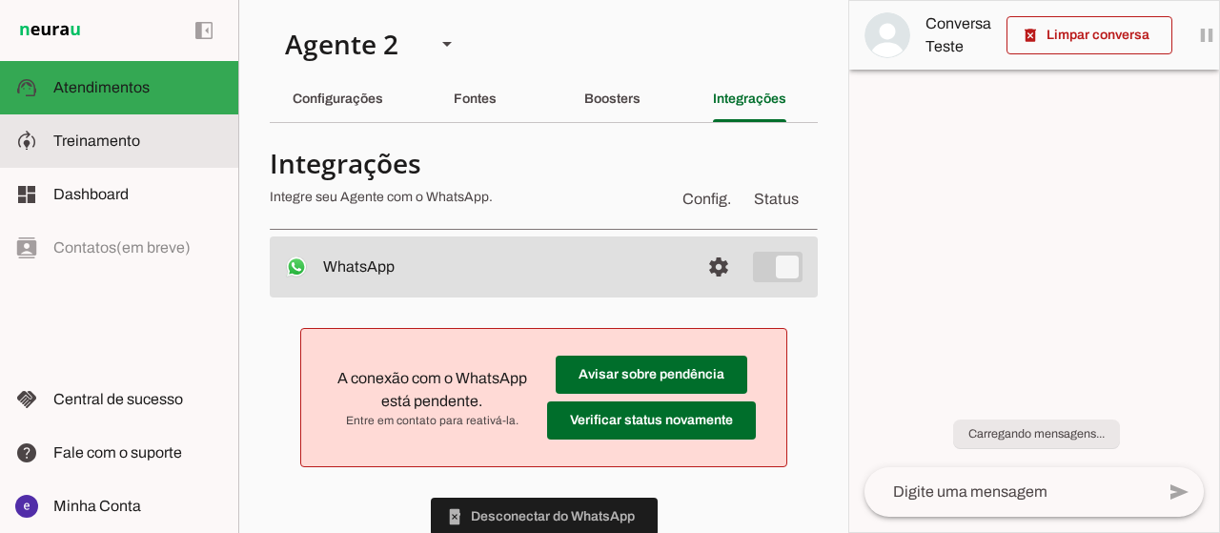
click at [164, 137] on slot at bounding box center [138, 141] width 170 height 23
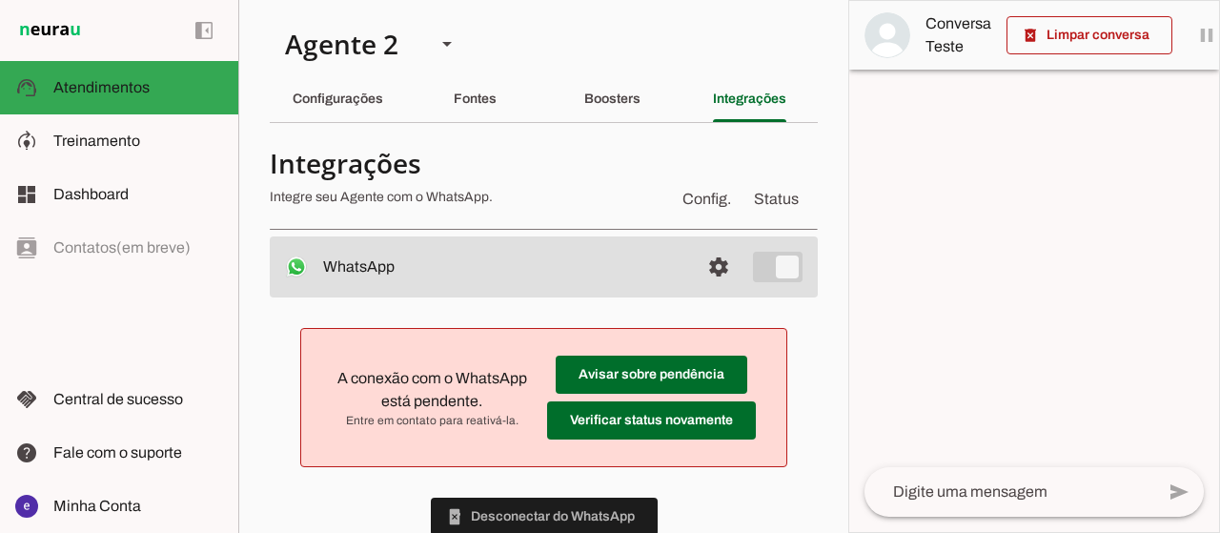
click at [595, 77] on div "Boosters" at bounding box center [612, 99] width 56 height 46
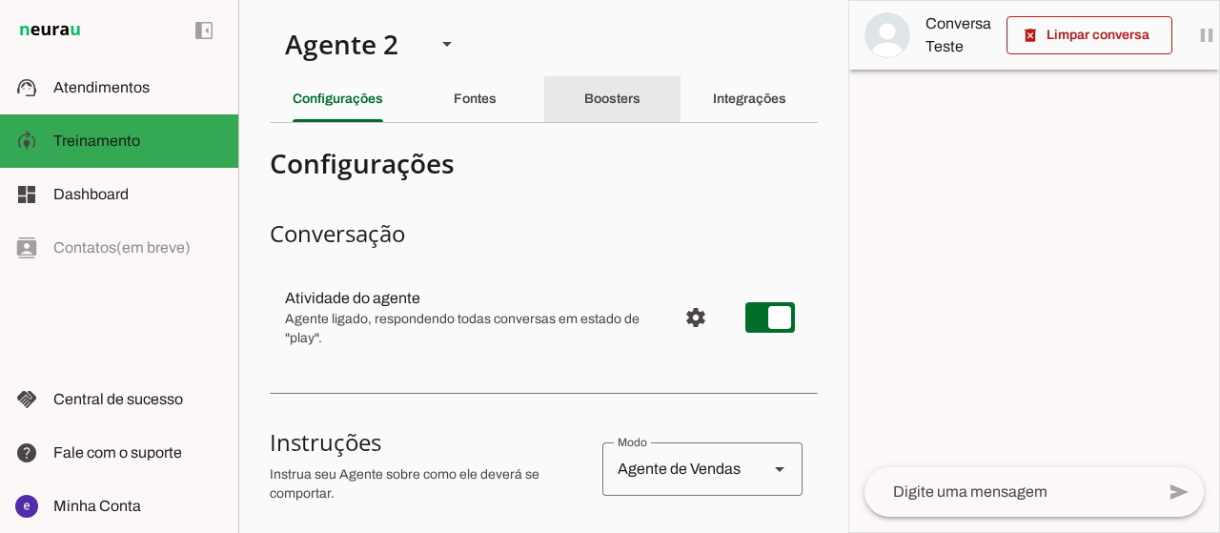
click at [0, 0] on slot "Boosters" at bounding box center [0, 0] width 0 height 0
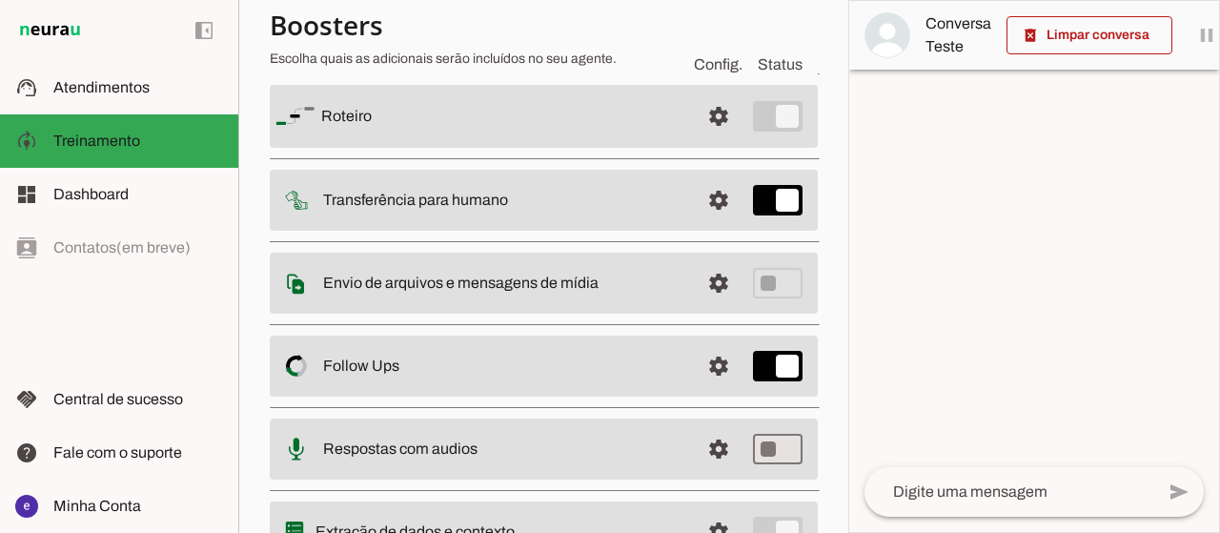
scroll to position [252, 0]
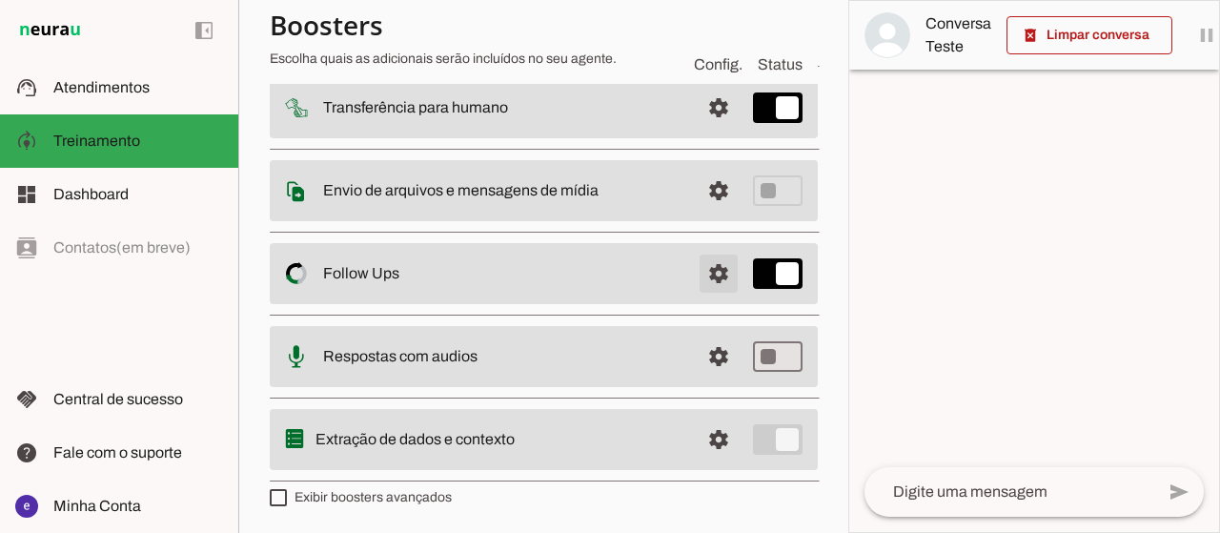
click at [707, 47] on span at bounding box center [719, 24] width 46 height 46
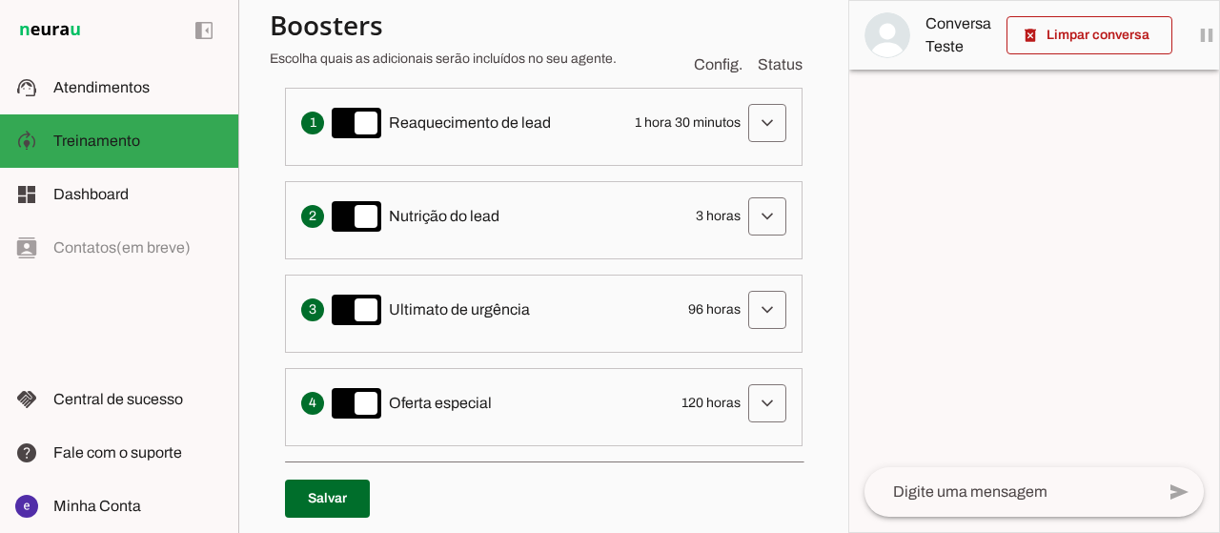
scroll to position [534, 0]
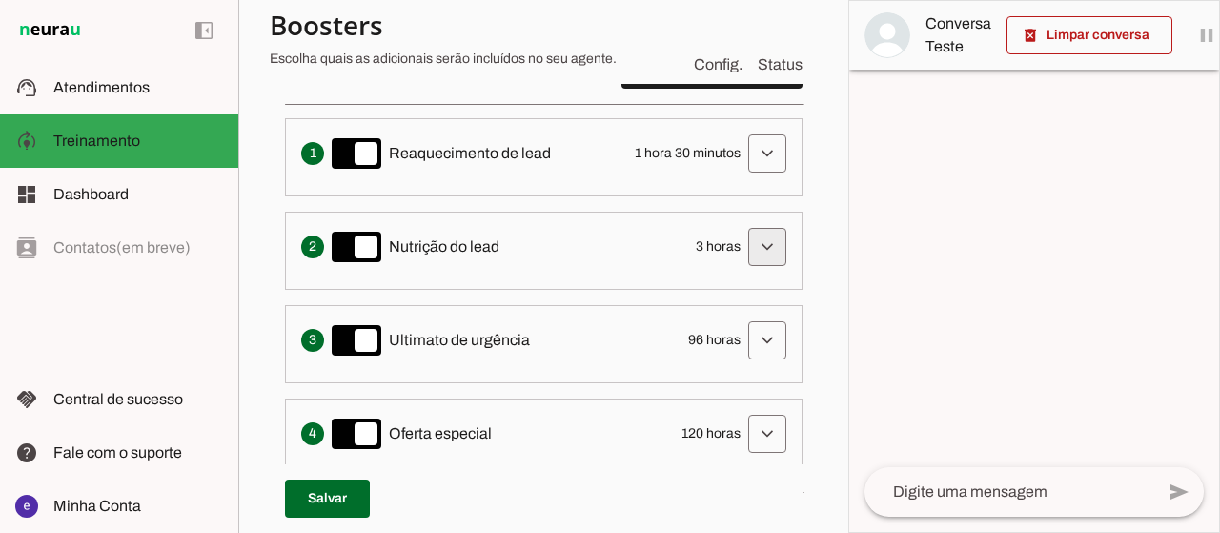
click at [744, 176] on span at bounding box center [767, 154] width 46 height 46
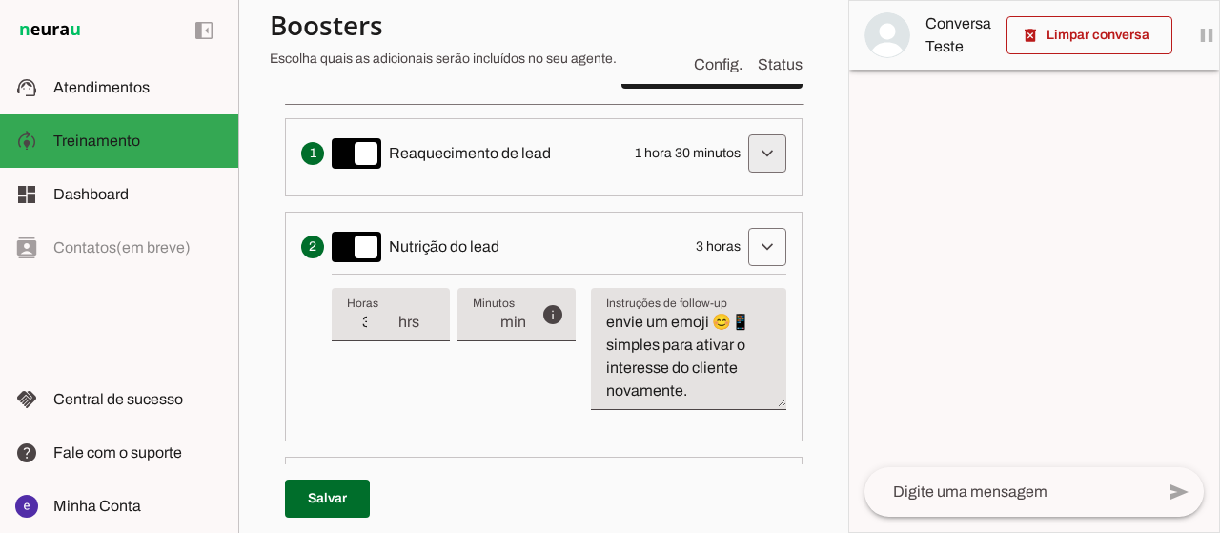
click at [747, 158] on span at bounding box center [767, 154] width 46 height 46
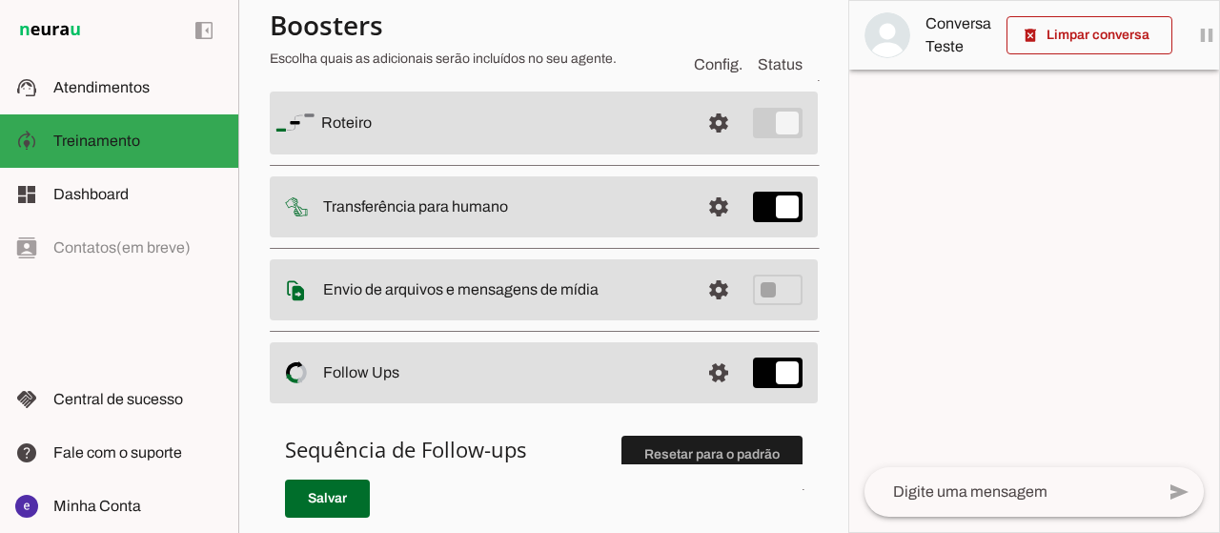
scroll to position [0, 0]
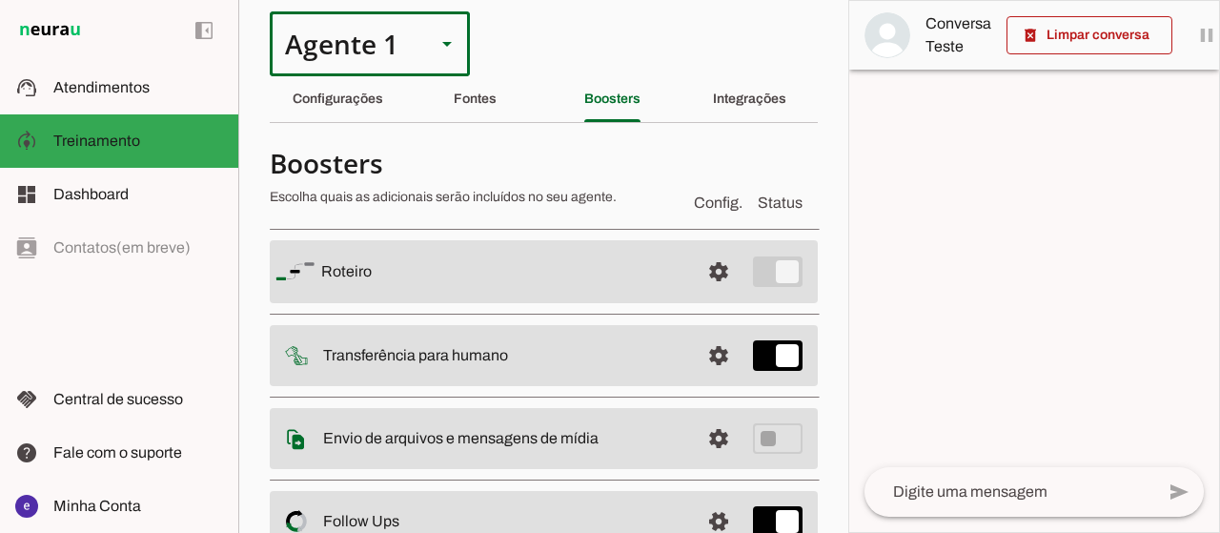
click at [427, 42] on div at bounding box center [447, 43] width 46 height 65
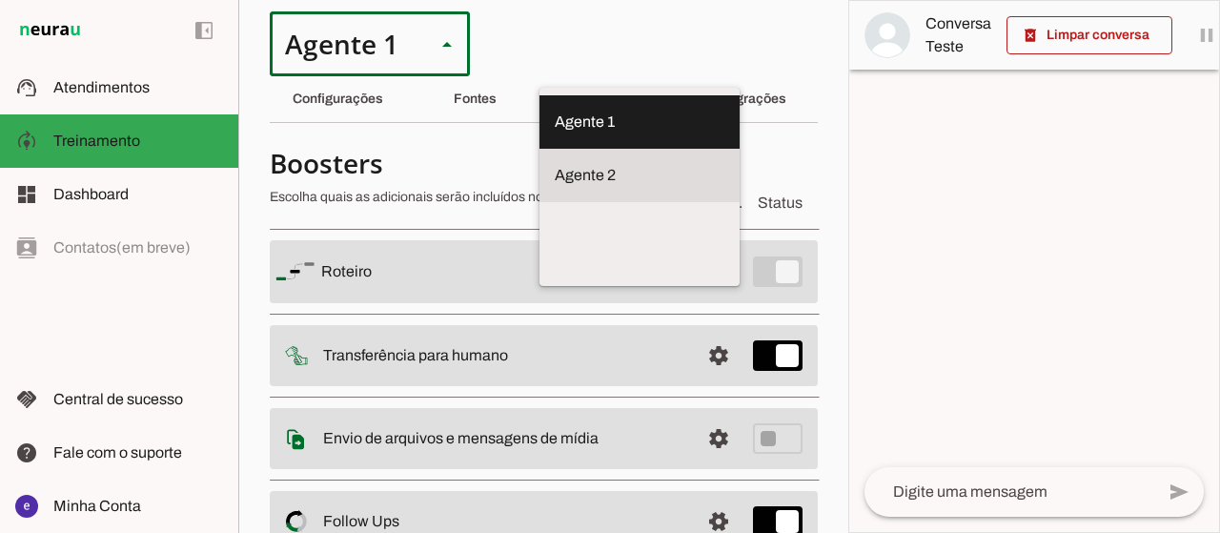
click at [554, 133] on slot at bounding box center [639, 122] width 170 height 23
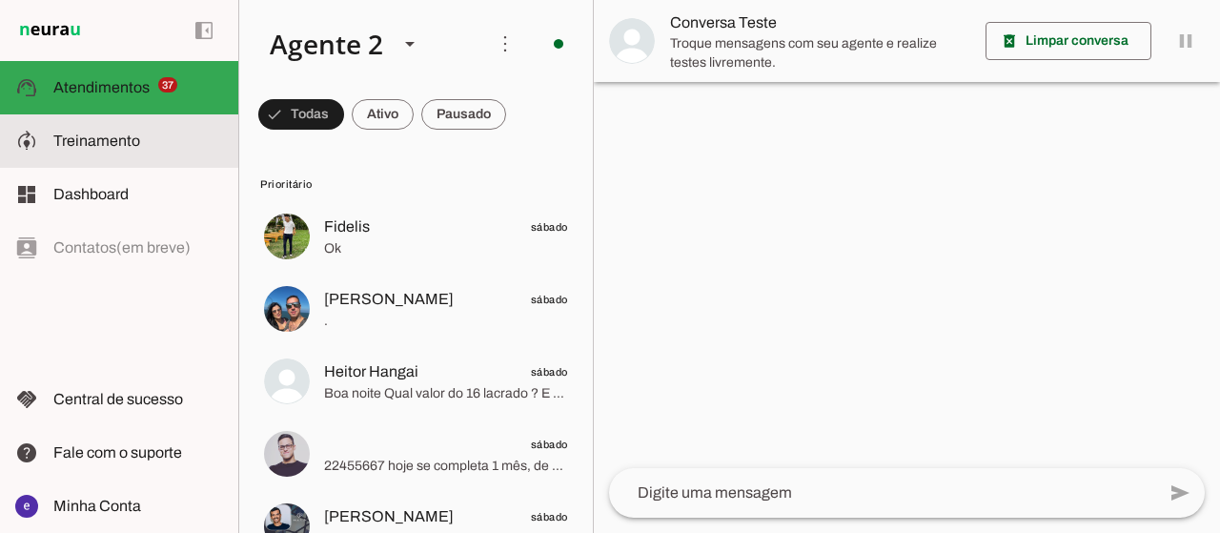
click at [99, 140] on span "Treinamento" at bounding box center [96, 140] width 87 height 16
type textarea "analise a conversa e envie esses emotes simples 📱✨"
type textarea "[PERSON_NAME] uma mensagem de texto informal para retomar o contato com o clien…"
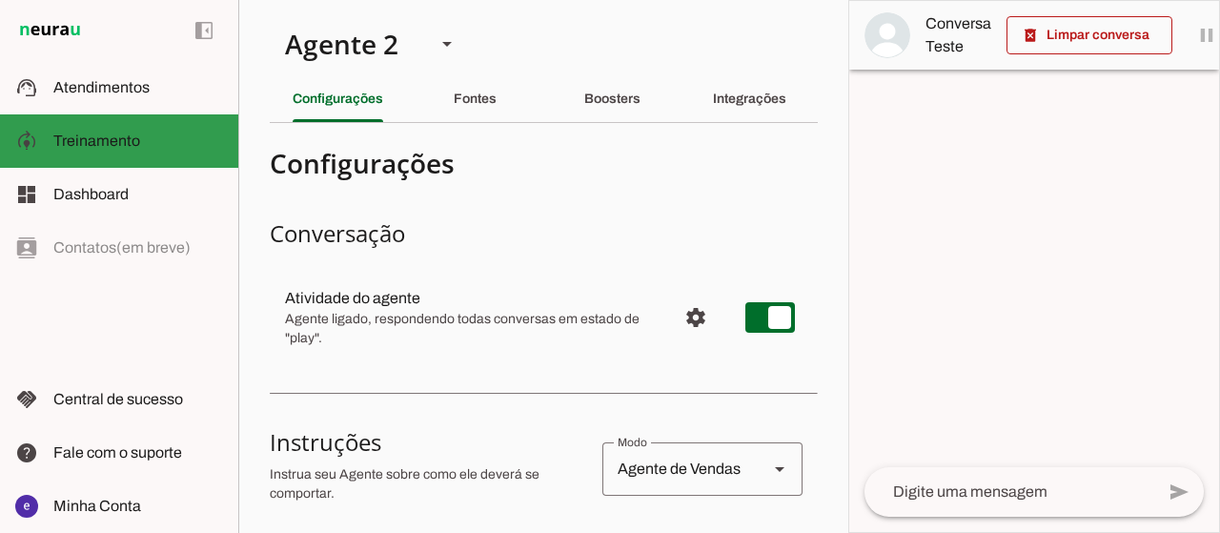
click at [179, 151] on slot at bounding box center [138, 141] width 170 height 23
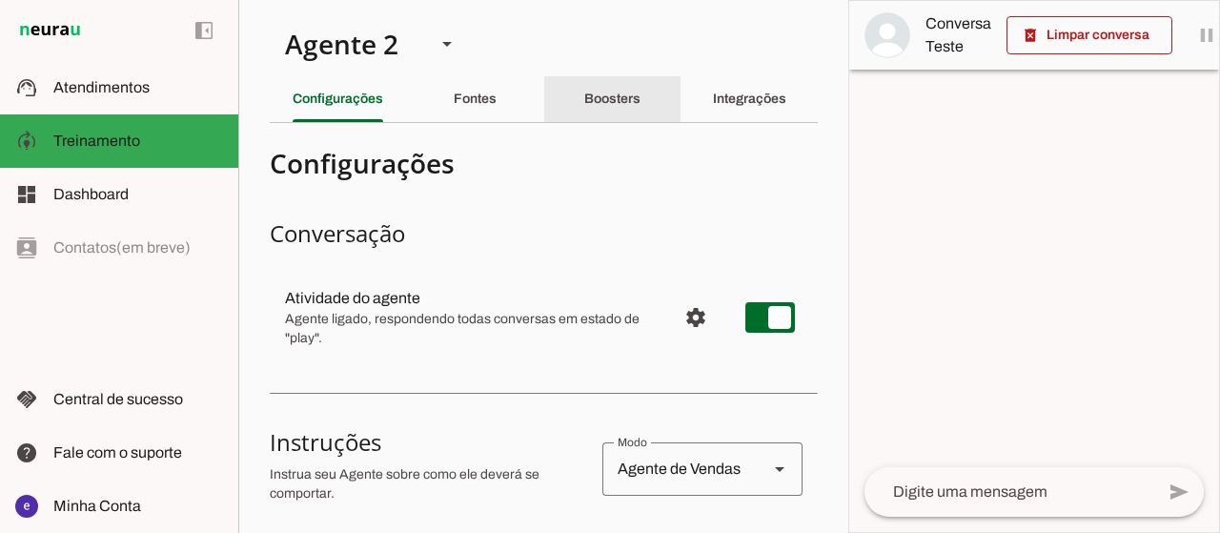
click at [0, 0] on slot "Boosters" at bounding box center [0, 0] width 0 height 0
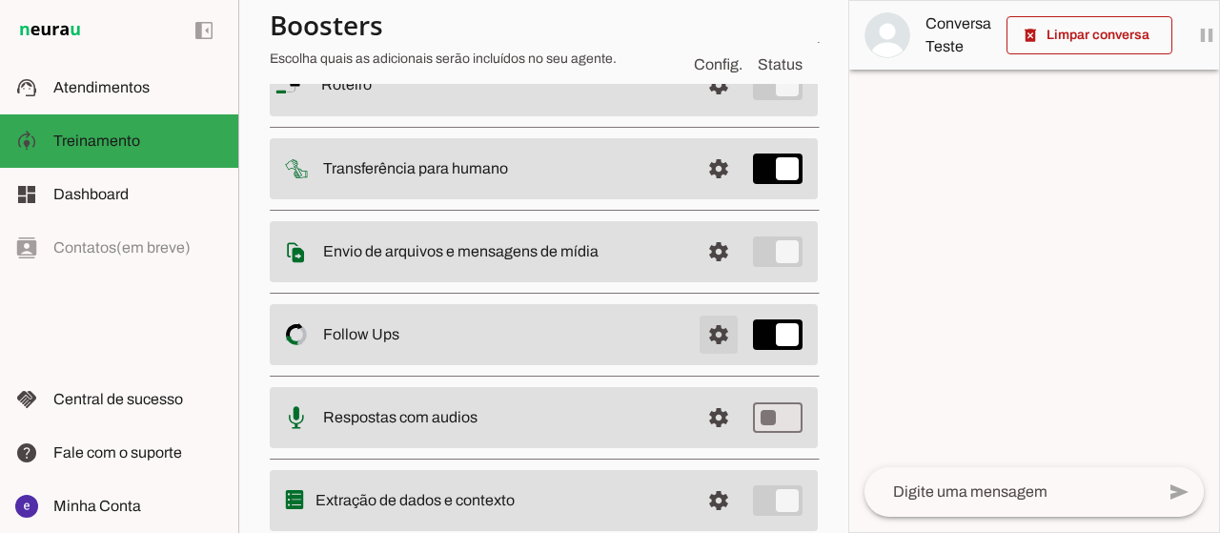
click at [716, 108] on span at bounding box center [719, 85] width 46 height 46
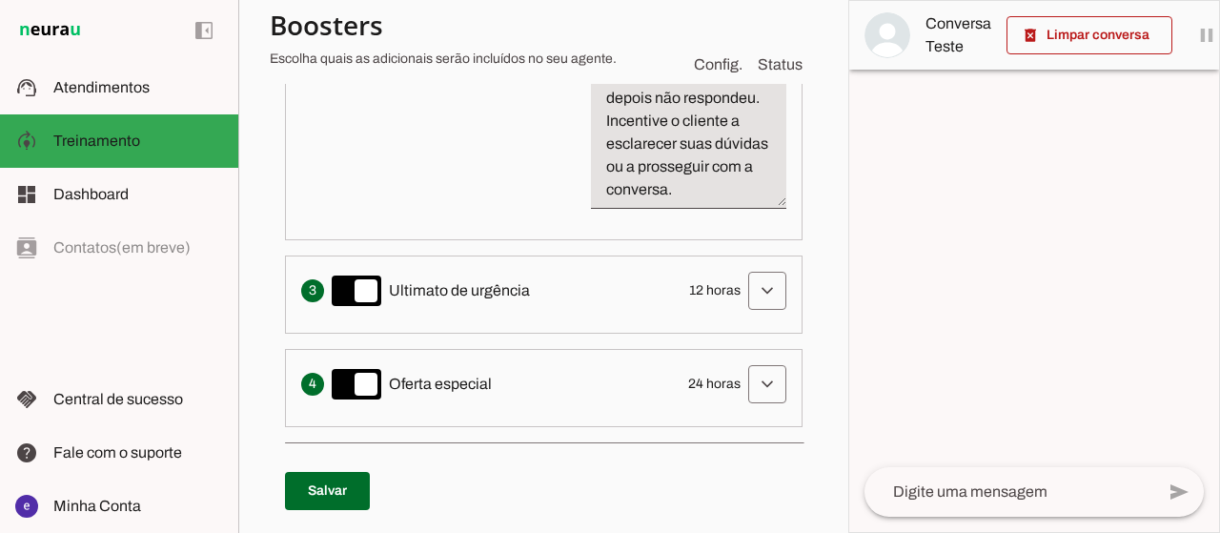
scroll to position [1139, 0]
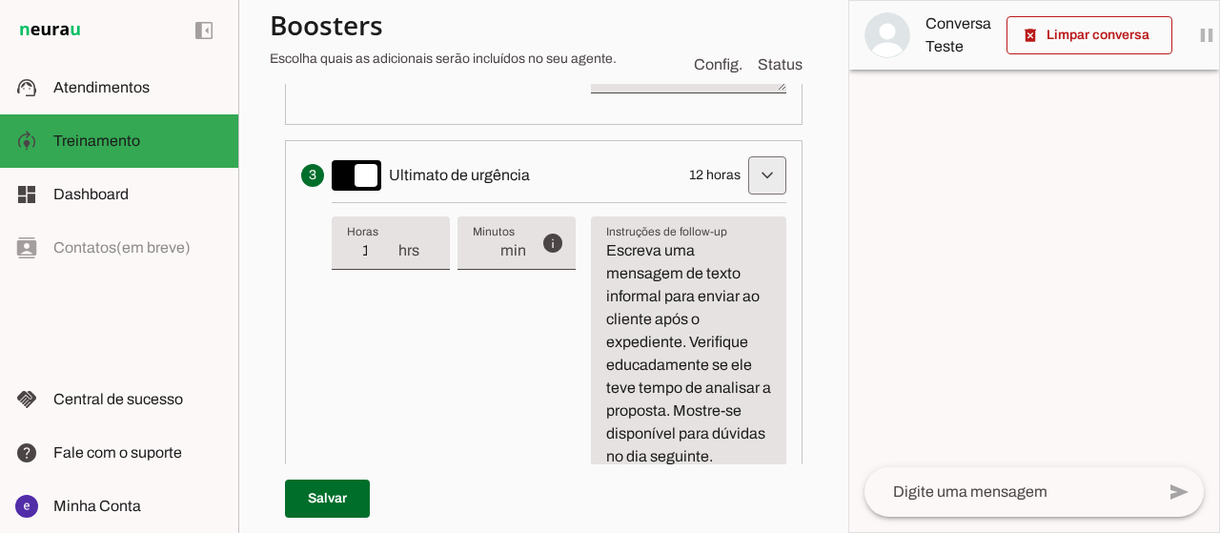
click at [711, 239] on textarea "Escreva uma mensagem de texto informal para enviar ao cliente após o expediente…" at bounding box center [688, 353] width 195 height 229
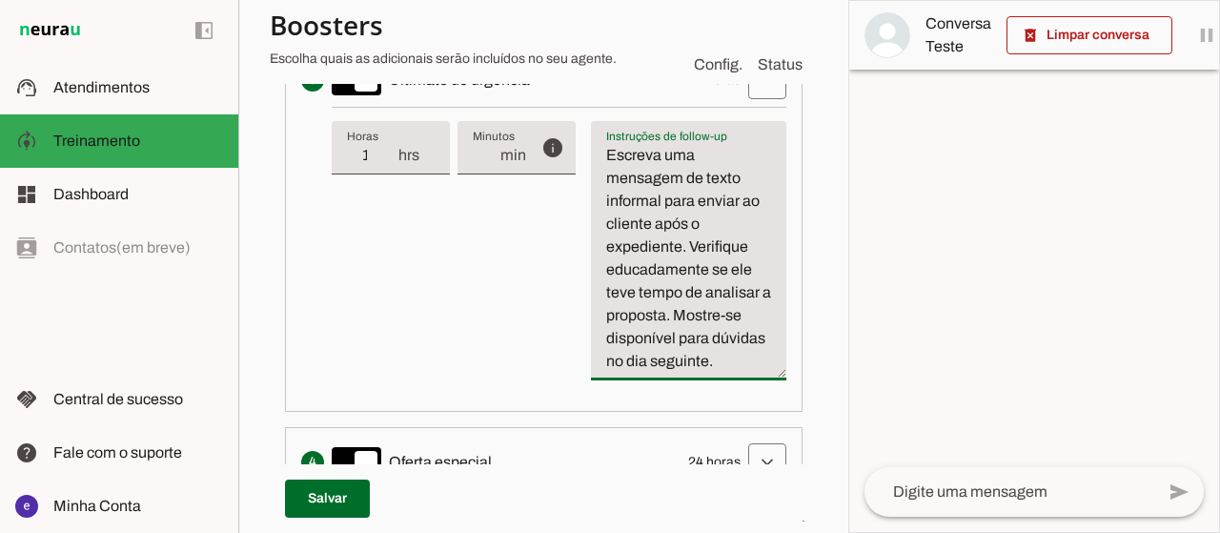
click at [490, 313] on div "info Tempo de atraso / inatividade O tempo de atraso é o tempo de inatividade d…" at bounding box center [559, 251] width 454 height 289
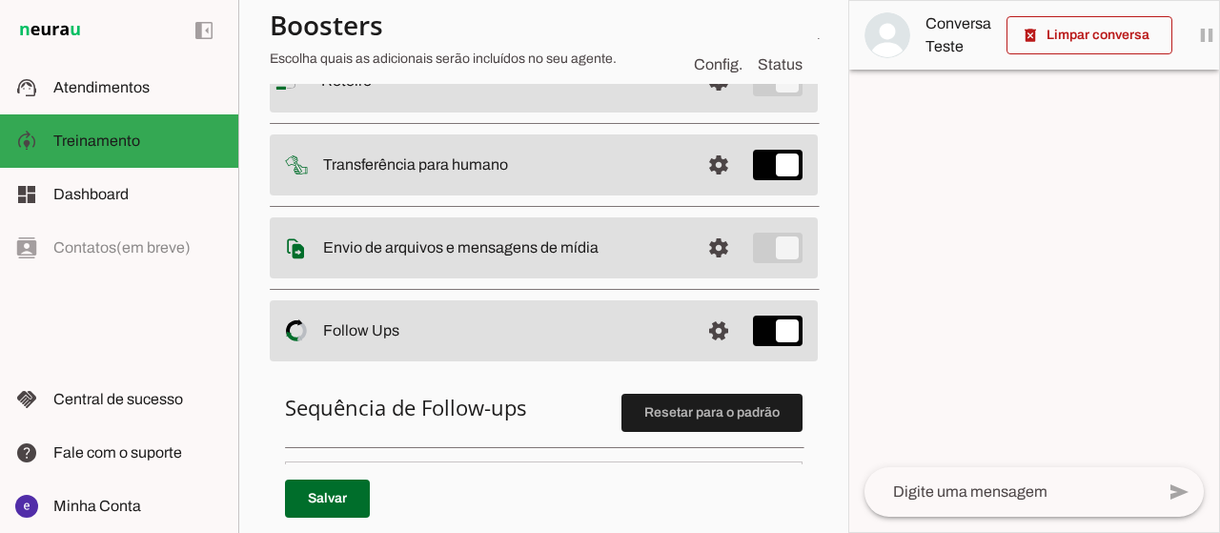
scroll to position [0, 0]
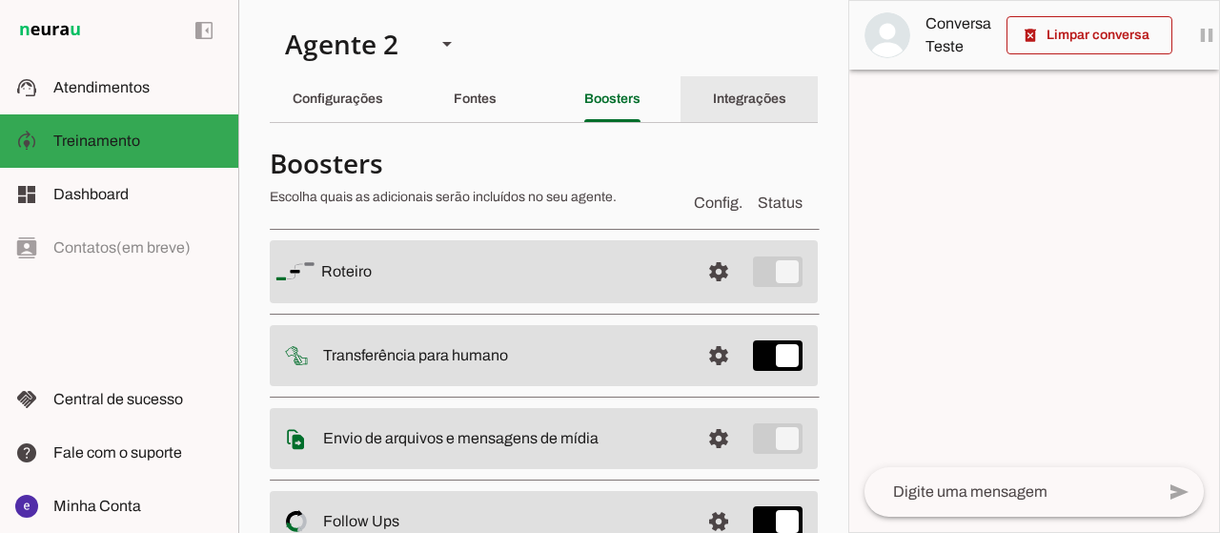
click at [719, 88] on div "Integrações" at bounding box center [749, 99] width 73 height 46
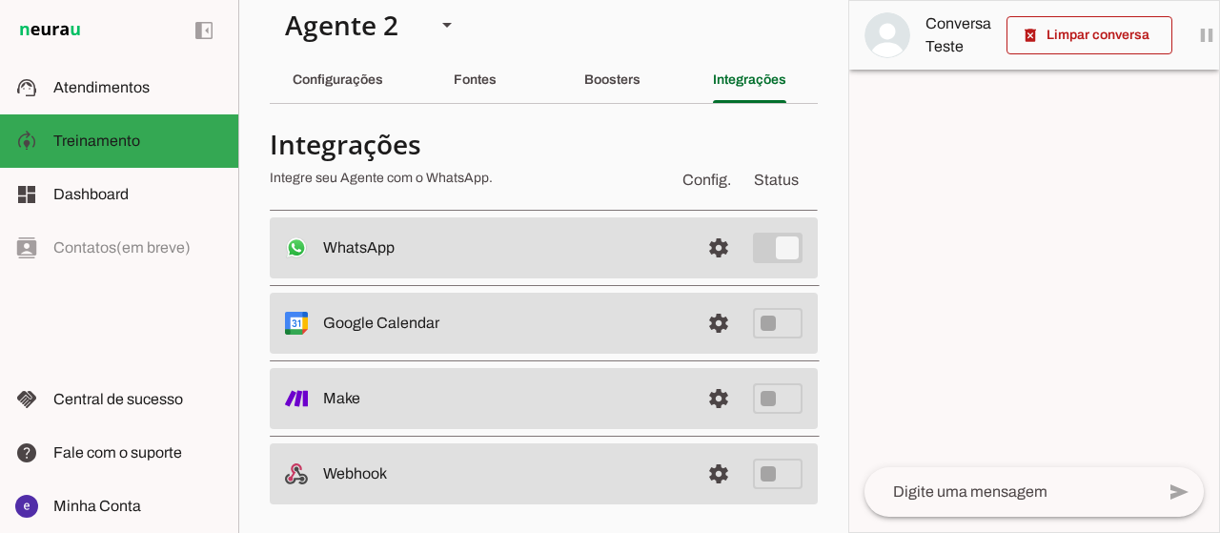
scroll to position [27, 0]
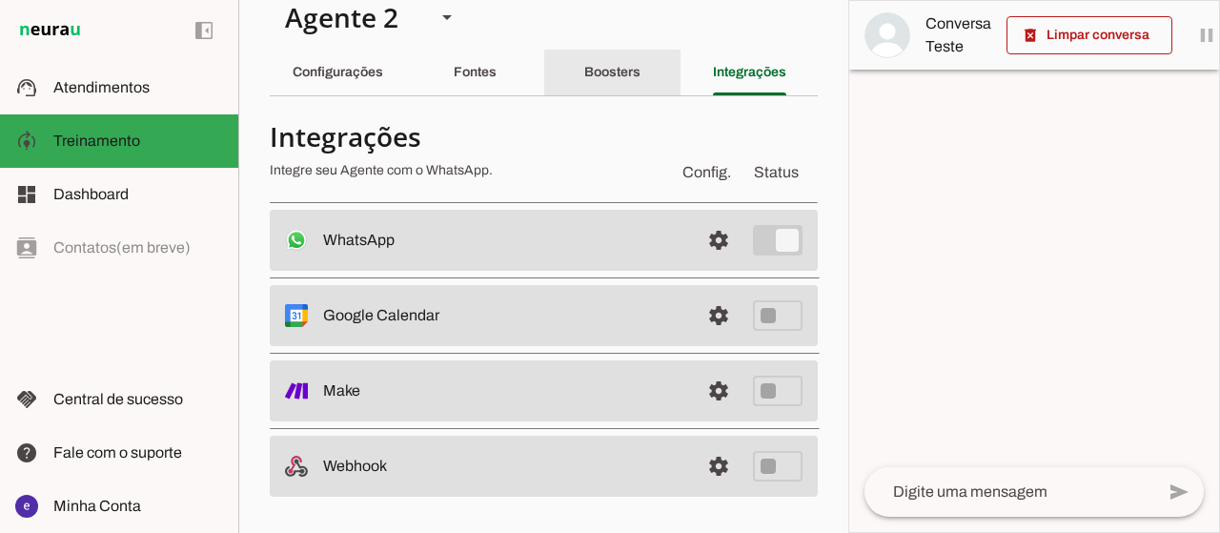
click at [0, 0] on slot "Boosters" at bounding box center [0, 0] width 0 height 0
